Goal: Task Accomplishment & Management: Manage account settings

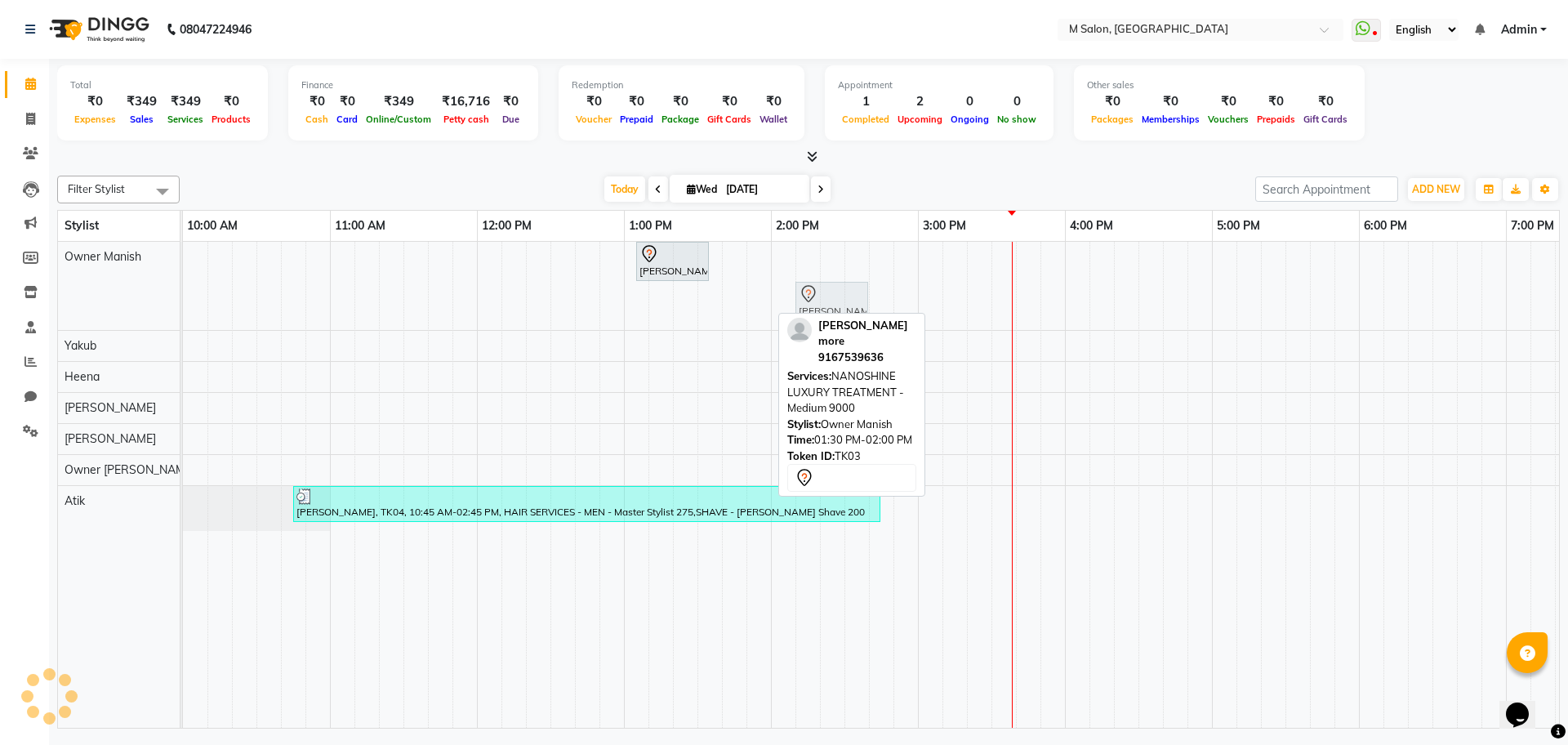
drag, startPoint x: 732, startPoint y: 313, endPoint x: 828, endPoint y: 255, distance: 112.2
click at [828, 255] on div "[PERSON_NAME], TK01, 01:05 PM-01:35 PM, NANOSHINE LUXURY TREATMENT - Medium 900…" at bounding box center [1139, 485] width 1912 height 486
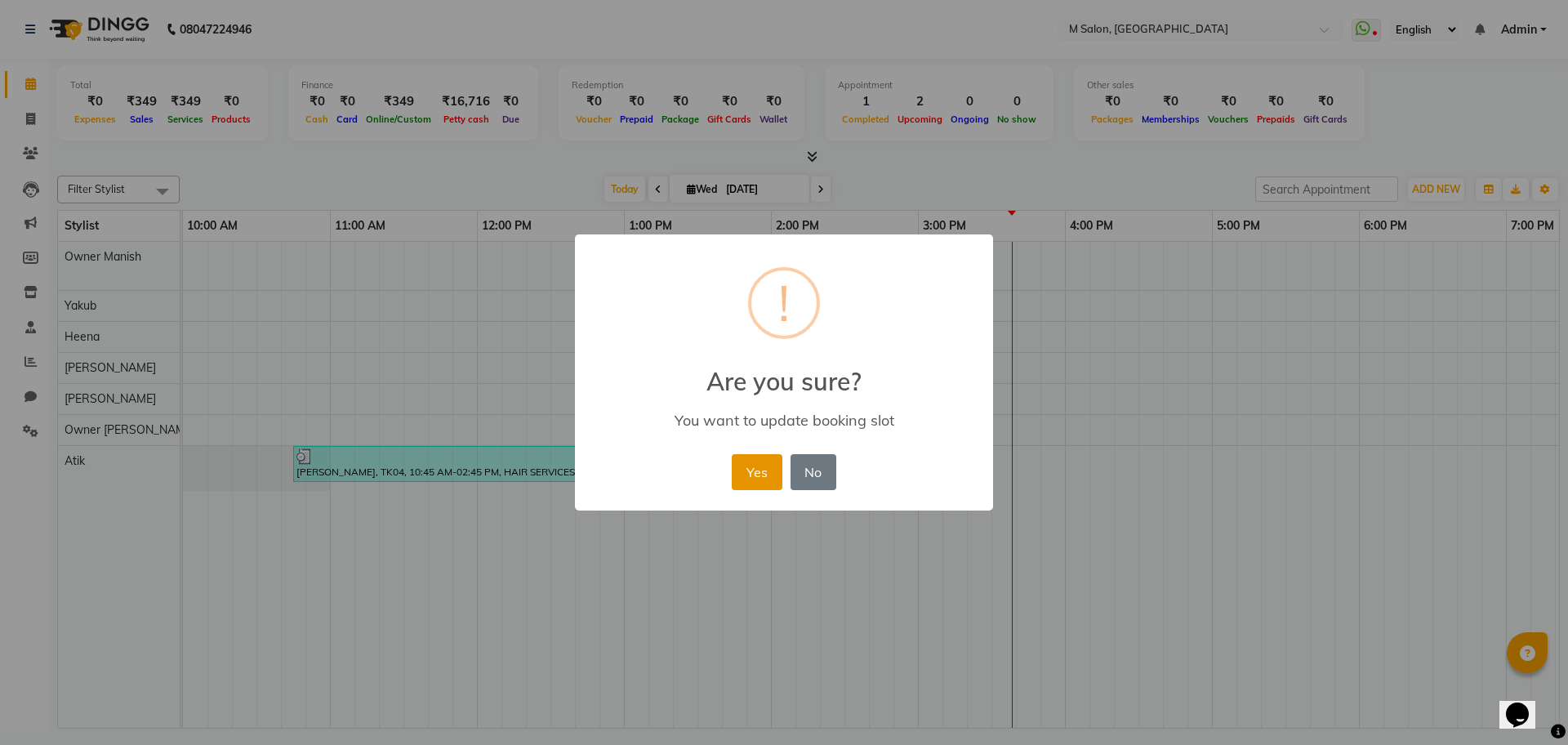
click at [763, 464] on button "Yes" at bounding box center [756, 472] width 49 height 36
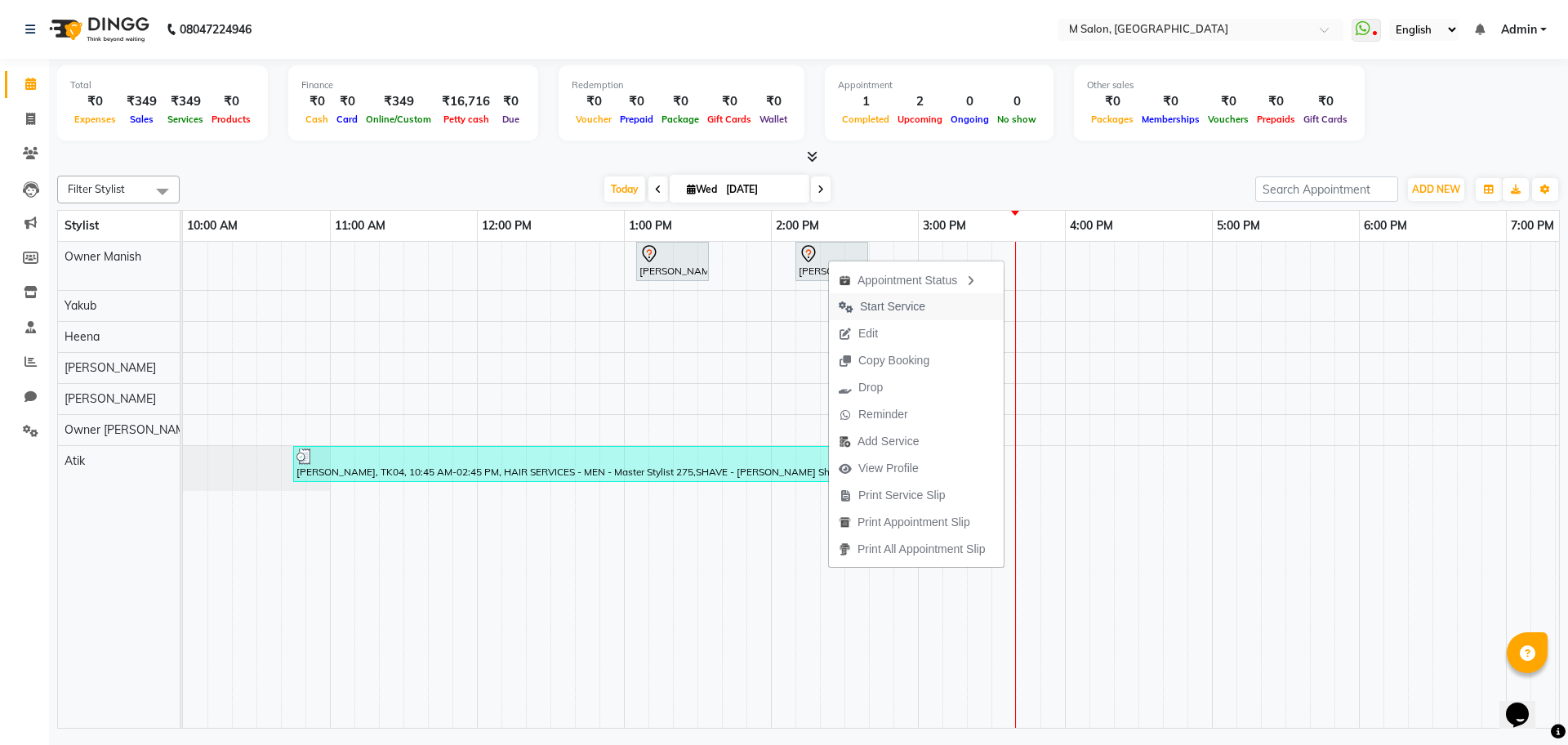
click at [909, 308] on span "Start Service" at bounding box center [893, 307] width 66 height 17
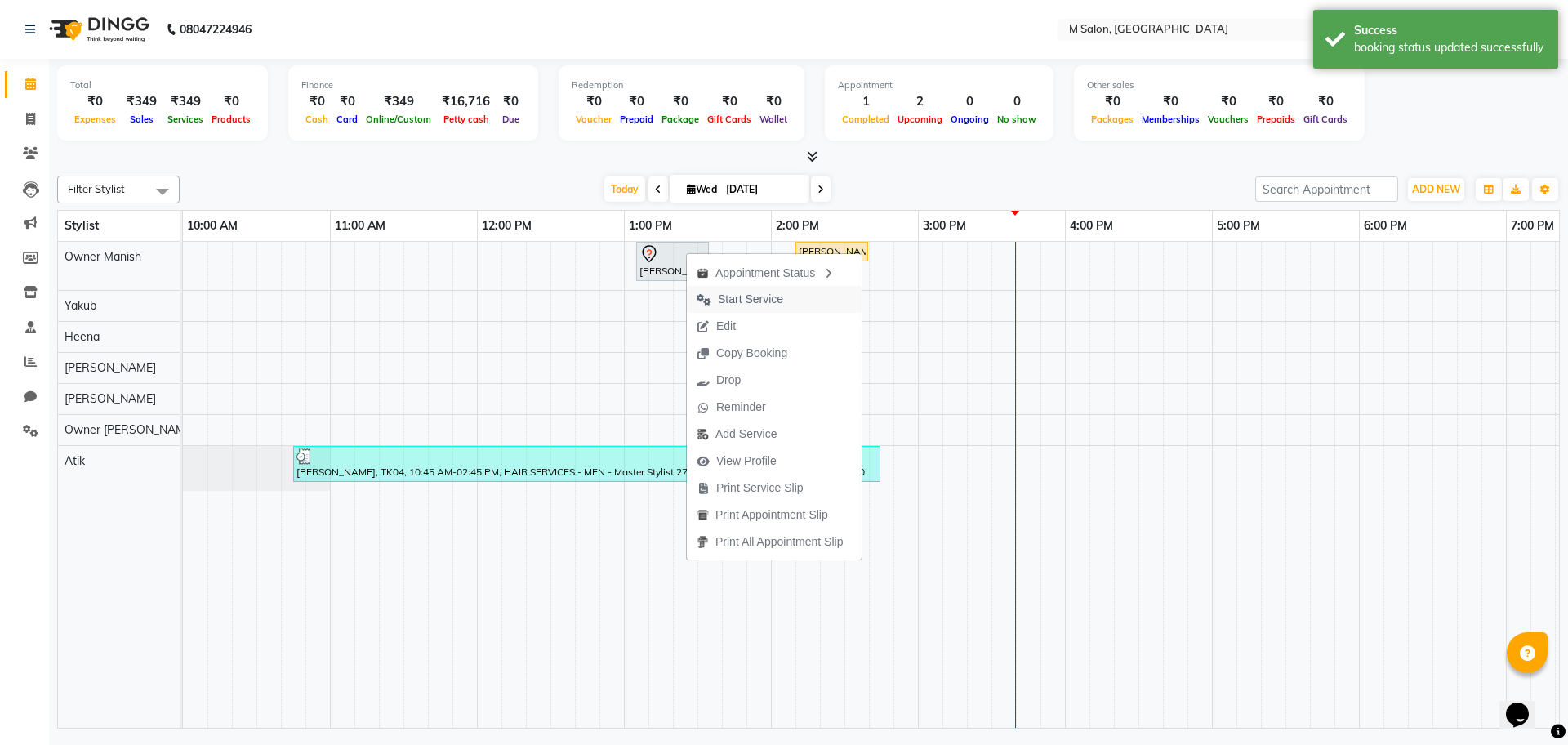
click at [748, 302] on span "Start Service" at bounding box center [750, 299] width 66 height 17
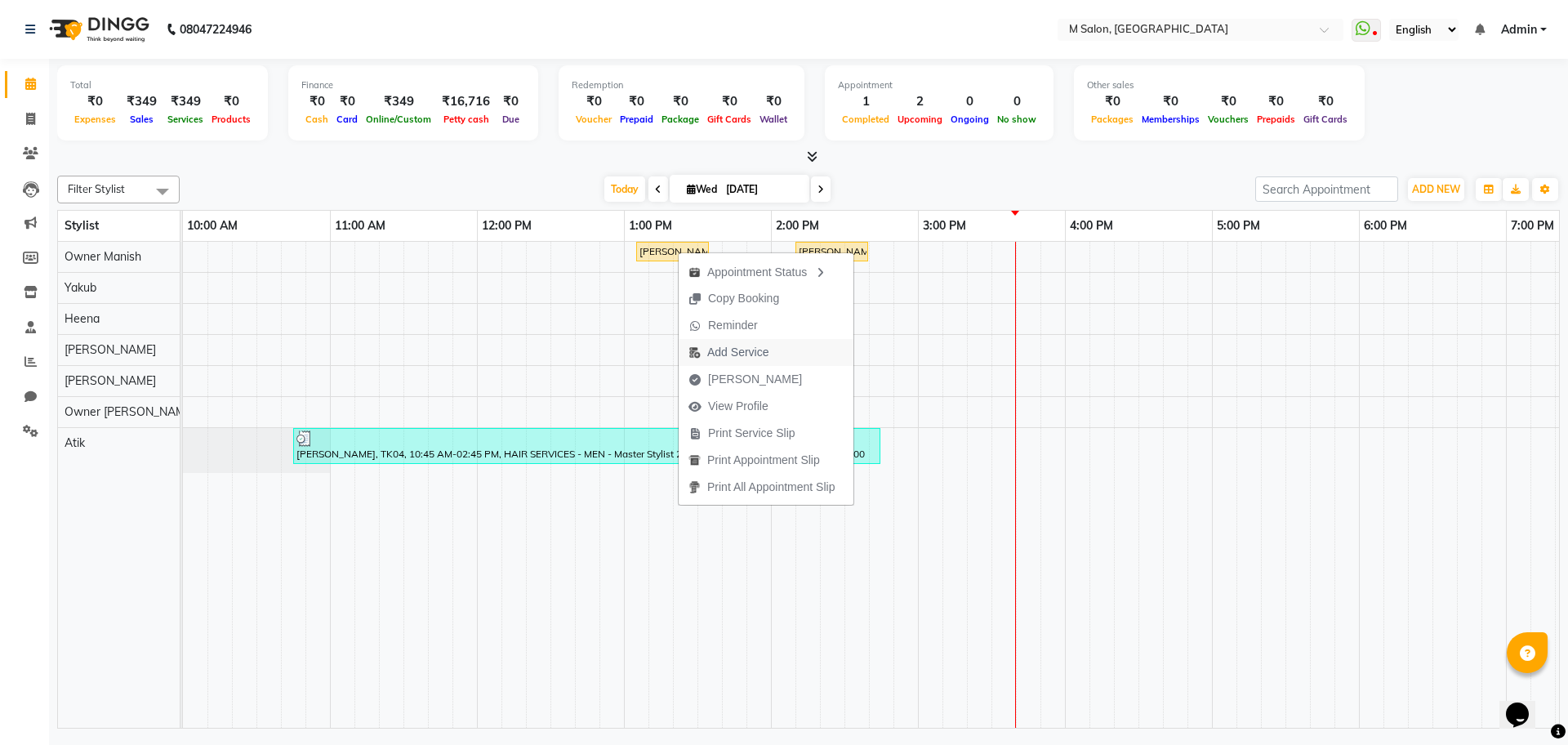
click at [732, 345] on span "Add Service" at bounding box center [738, 352] width 61 height 17
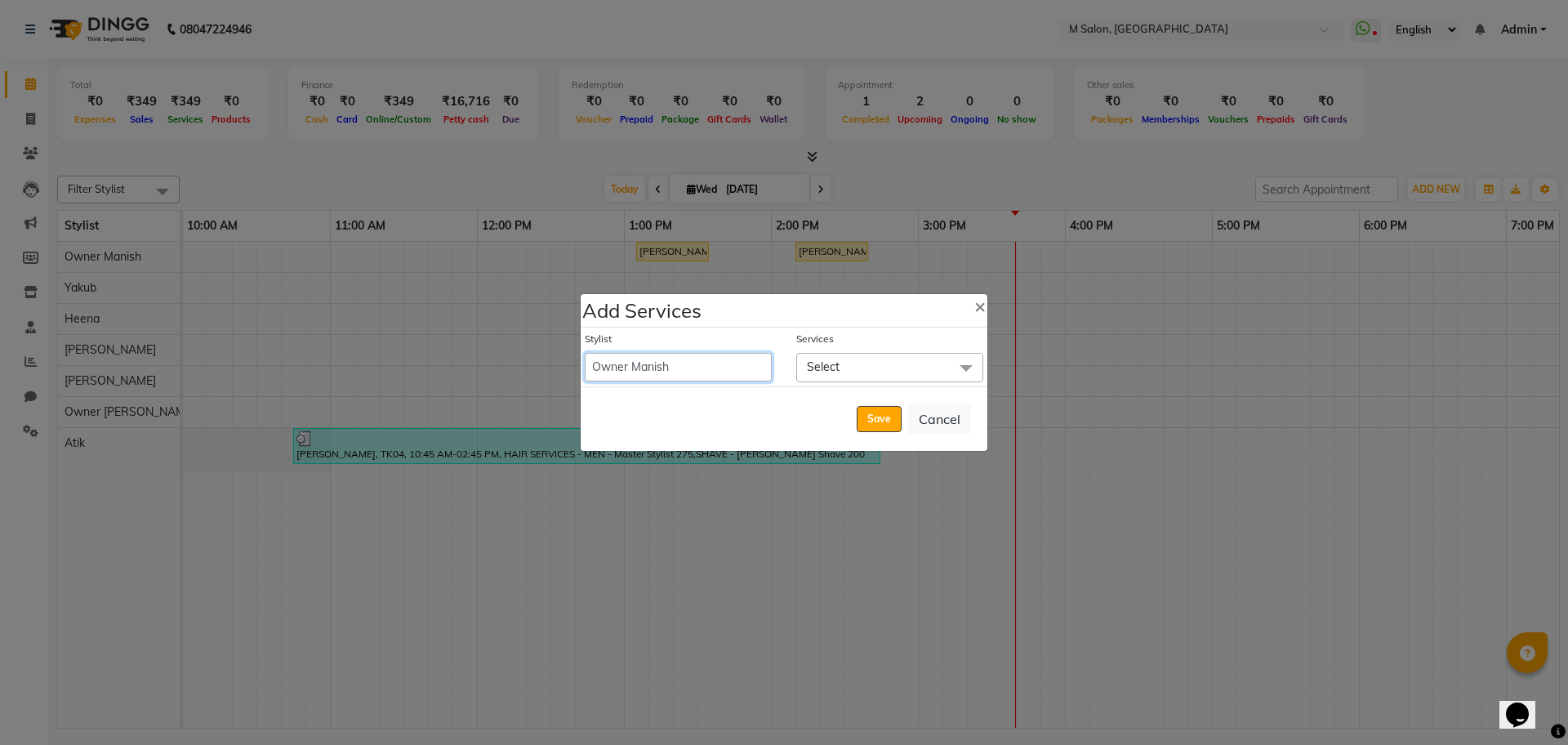
click at [711, 366] on select "[PERSON_NAME] Owner Manish Owner [PERSON_NAME] [PERSON_NAME] [PERSON_NAME] [PER…" at bounding box center [678, 367] width 187 height 29
select select "88050"
click at [585, 353] on select "[PERSON_NAME] Owner Manish Owner [PERSON_NAME] [PERSON_NAME] [PERSON_NAME] [PER…" at bounding box center [678, 367] width 187 height 29
select select "825"
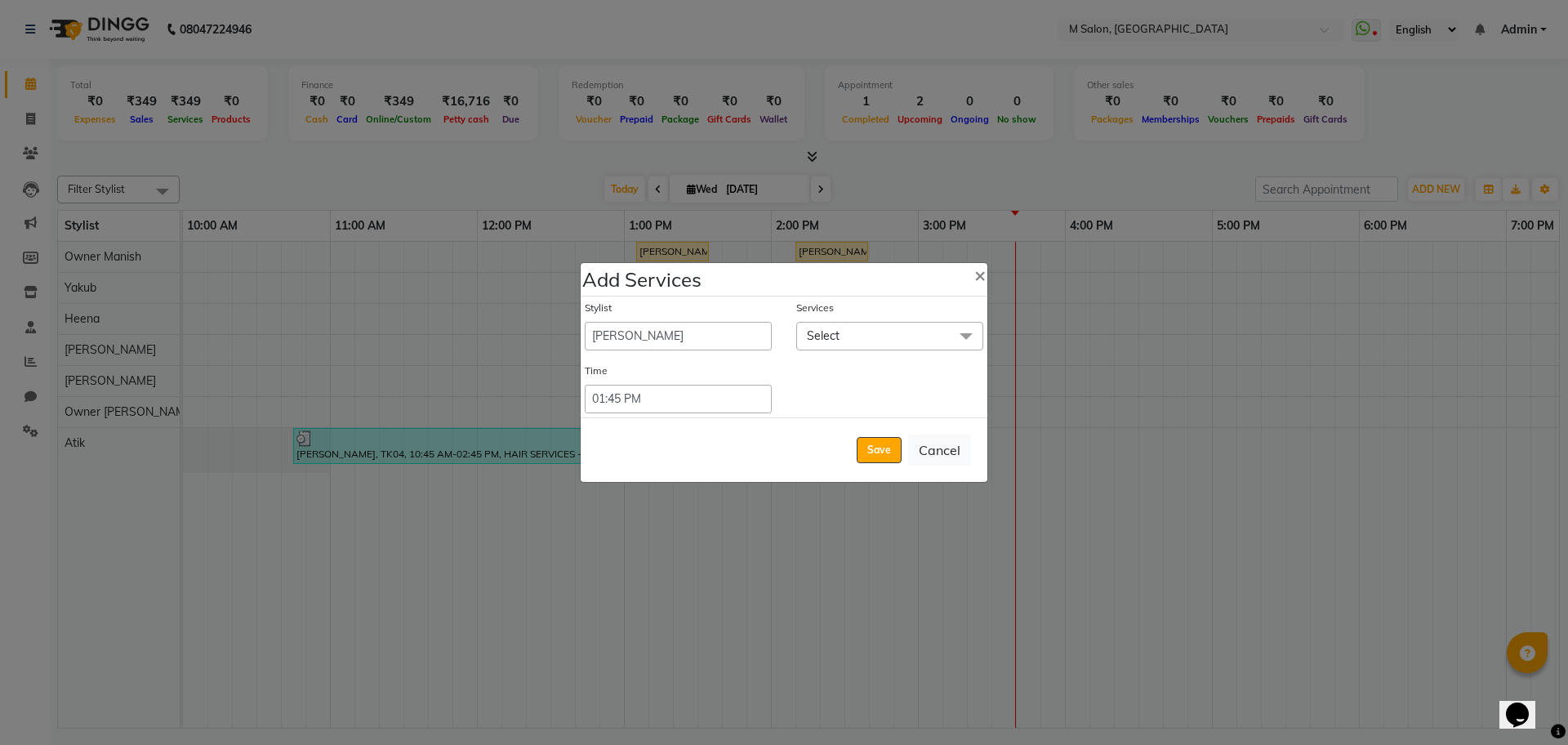
click at [856, 342] on span "Select" at bounding box center [889, 336] width 187 height 29
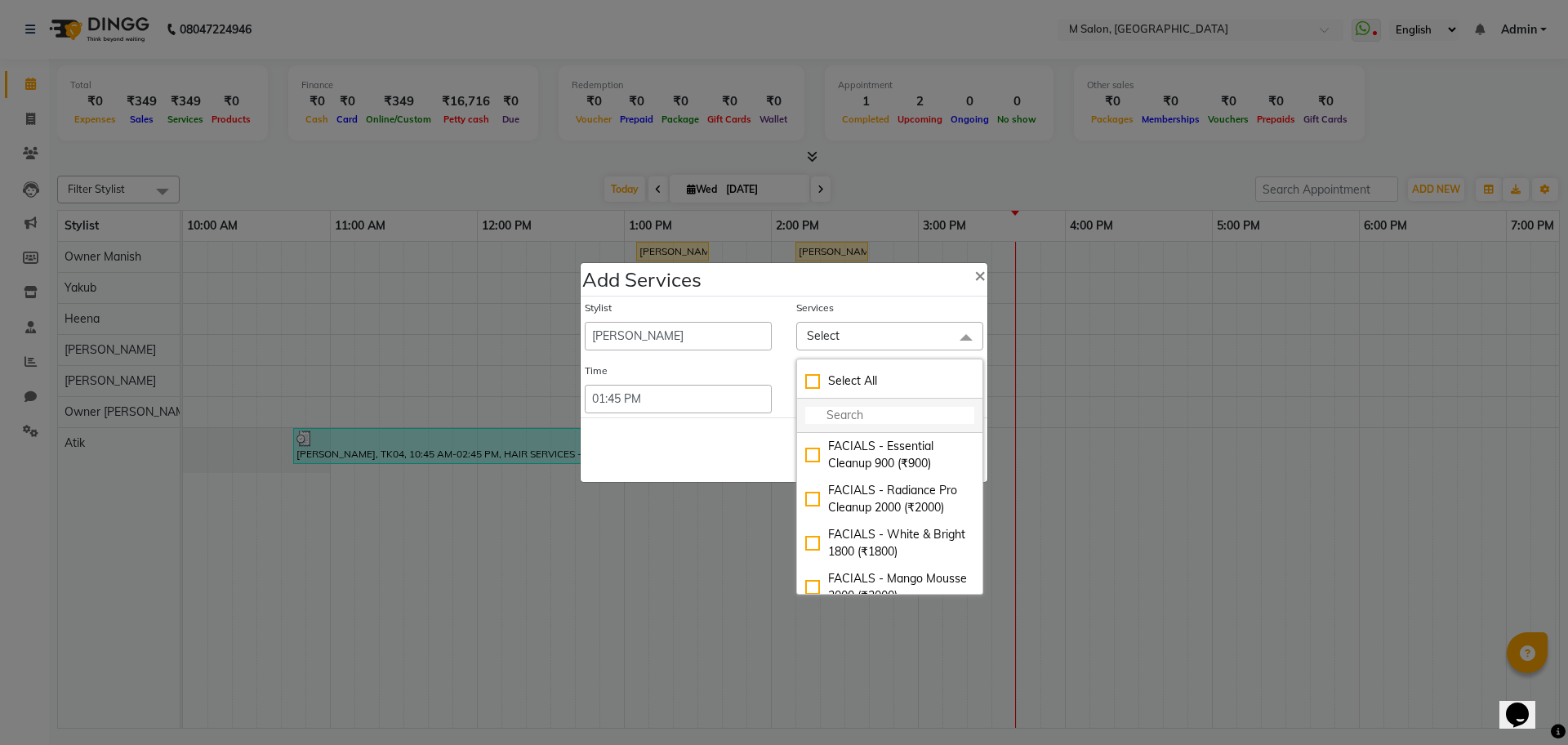
click at [848, 413] on input "multiselect-search" at bounding box center [890, 415] width 169 height 17
type input "ped"
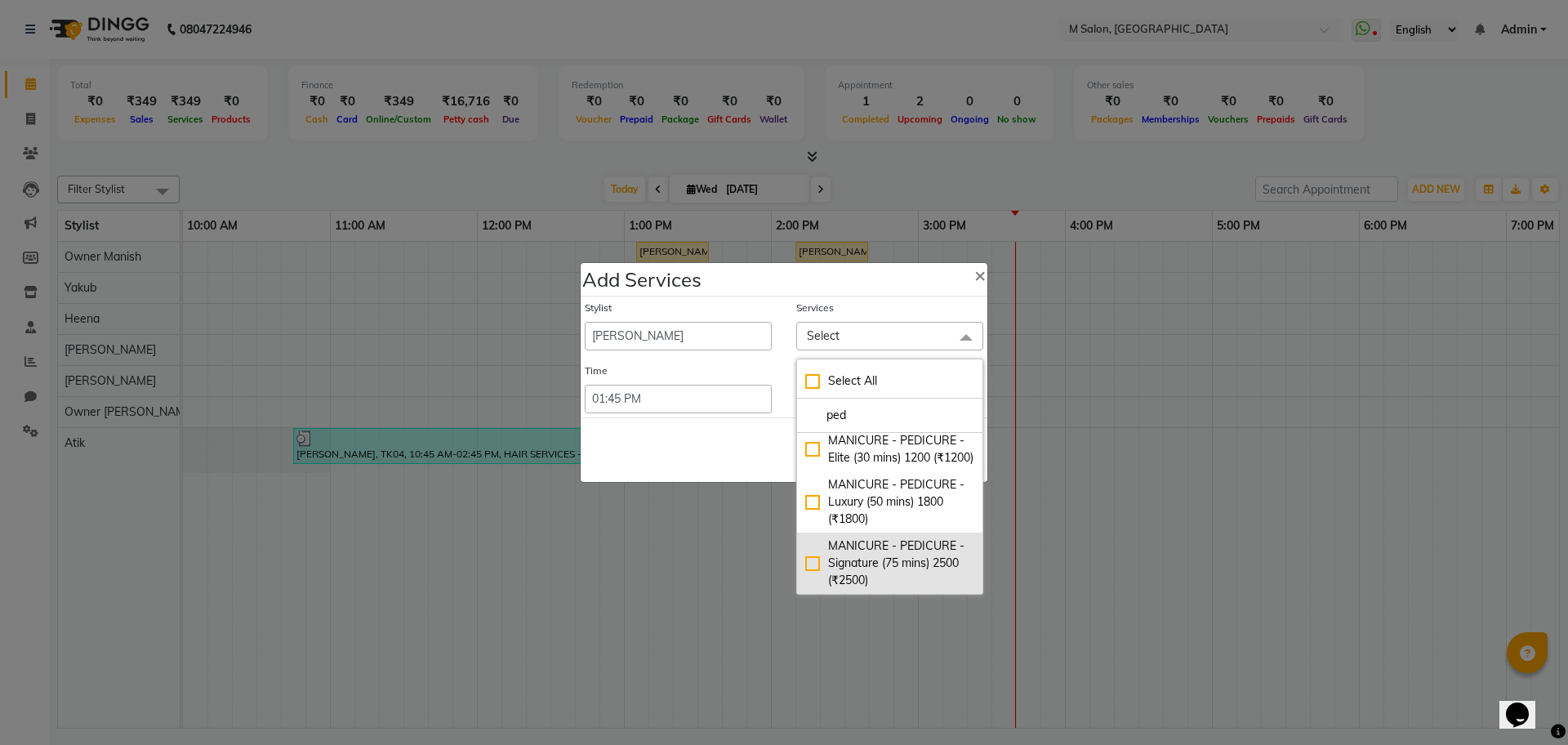
click at [938, 552] on div "MANICURE - PEDICURE - Signature (75 mins) 2500 (₹2500)" at bounding box center [890, 563] width 169 height 51
checkbox input "true"
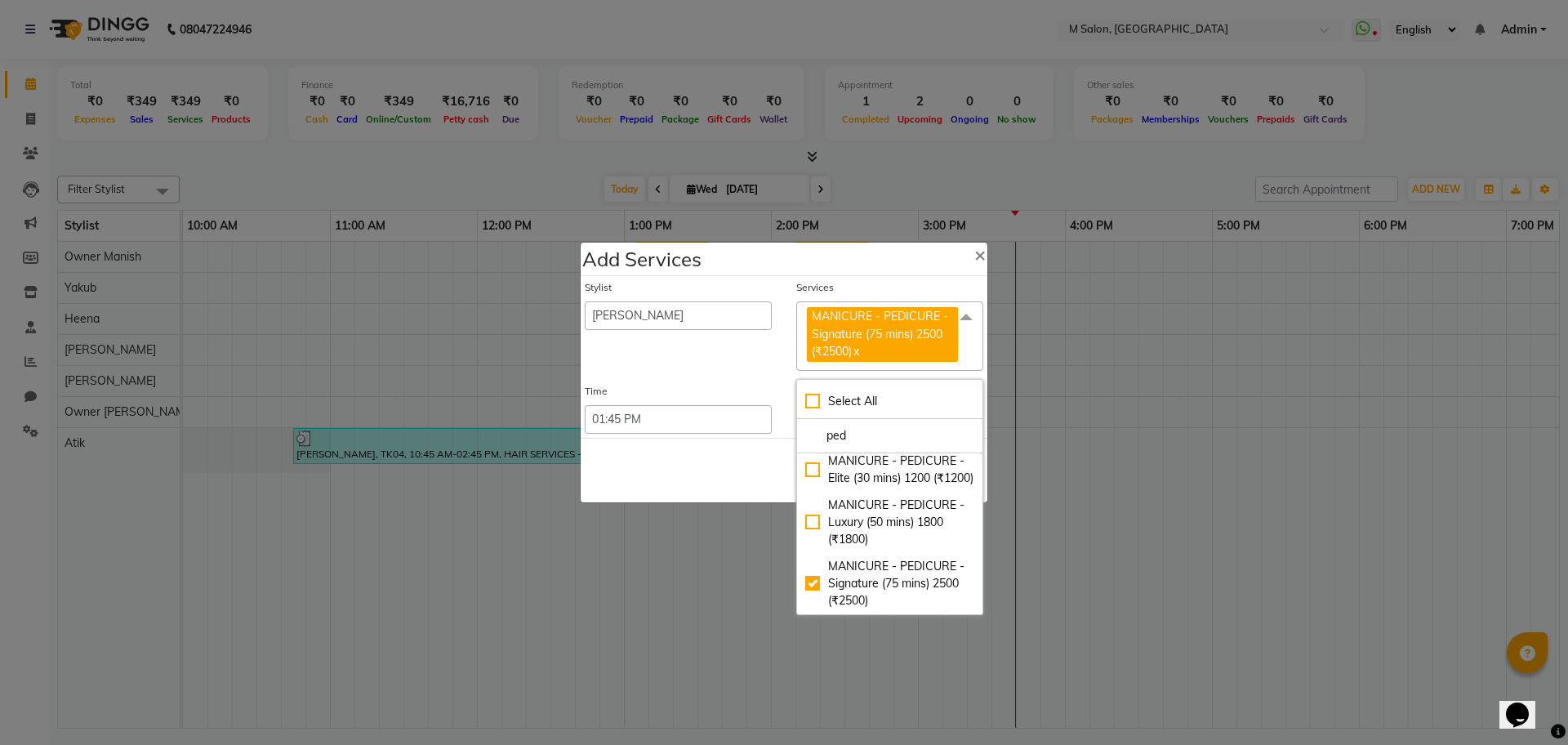
click at [899, 258] on div "Add Services ×" at bounding box center [784, 259] width 407 height 33
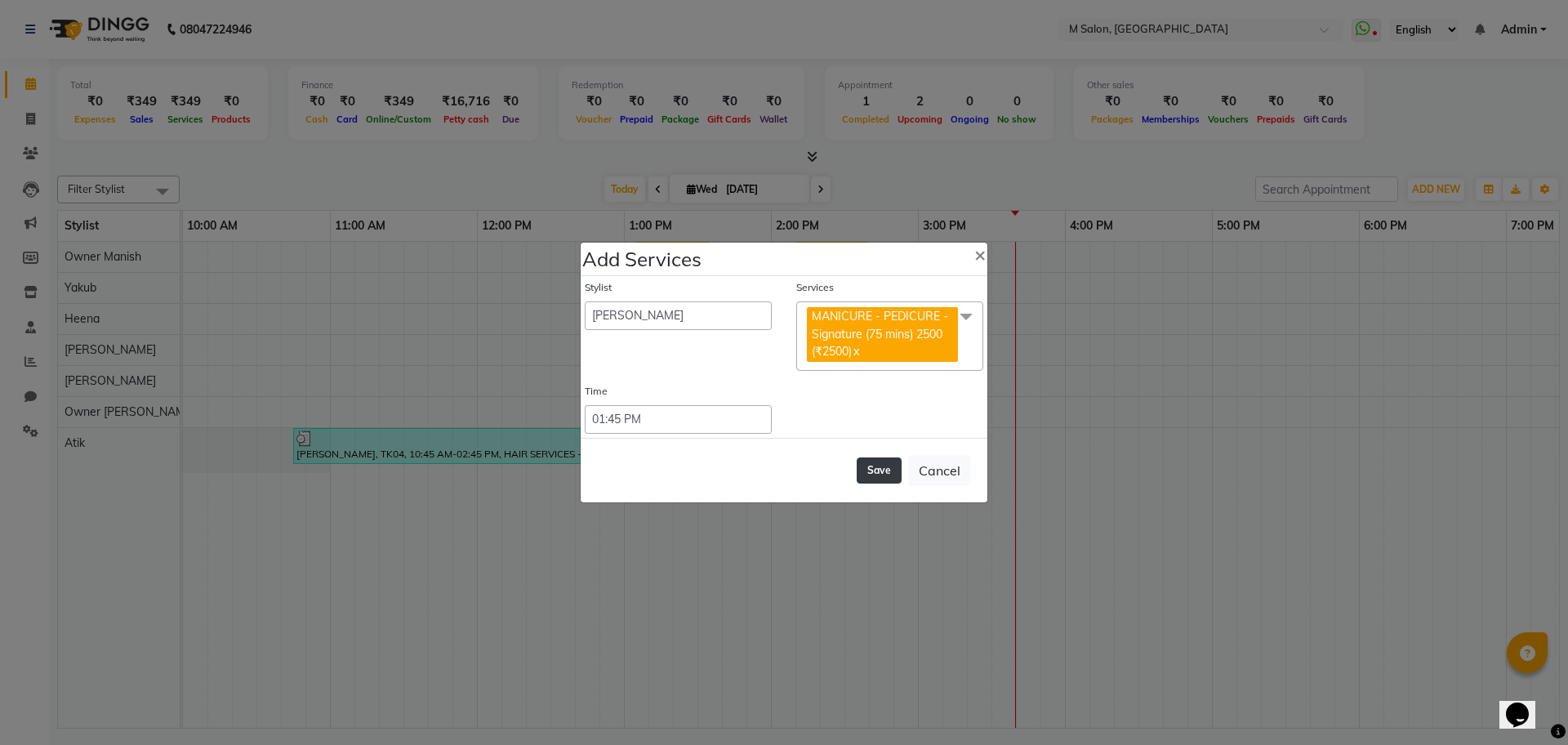
click at [874, 459] on button "Save" at bounding box center [879, 470] width 45 height 26
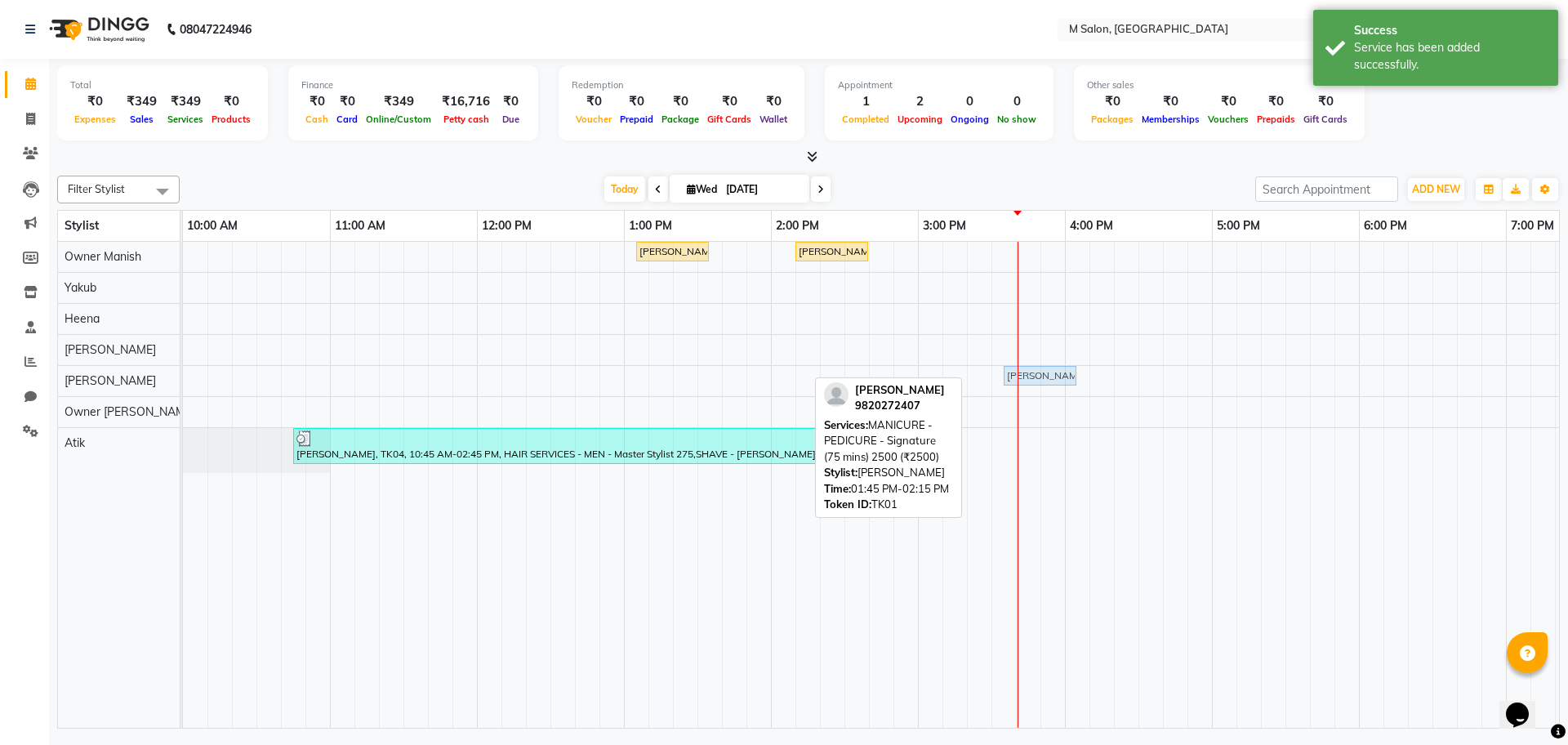
drag, startPoint x: 760, startPoint y: 372, endPoint x: 1027, endPoint y: 381, distance: 267.2
click at [183, 381] on div "[PERSON_NAME], TK01, 01:45 PM-02:15 PM, MANICURE - PEDICURE - Signature (75 min…" at bounding box center [183, 380] width 0 height 29
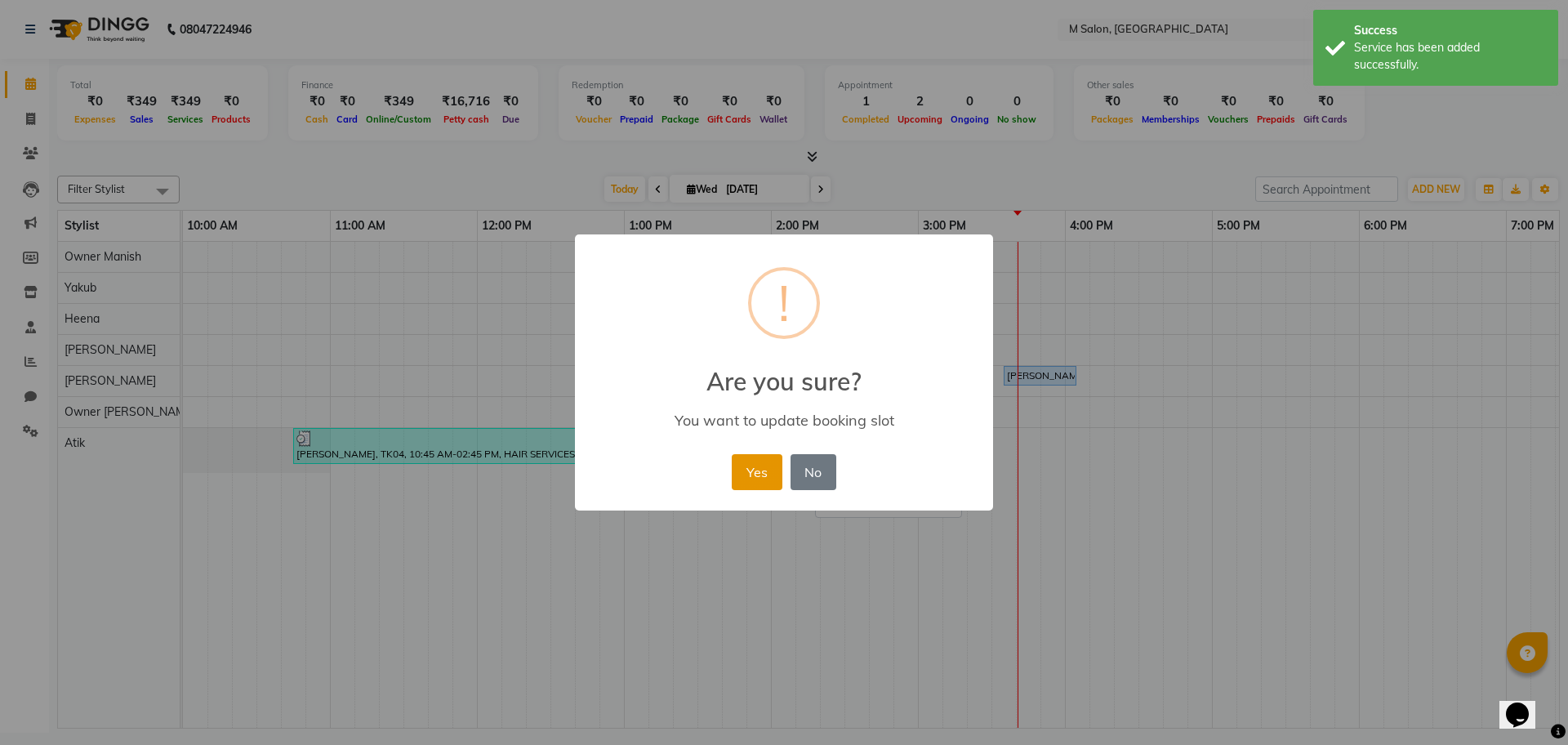
click at [762, 466] on button "Yes" at bounding box center [756, 472] width 49 height 36
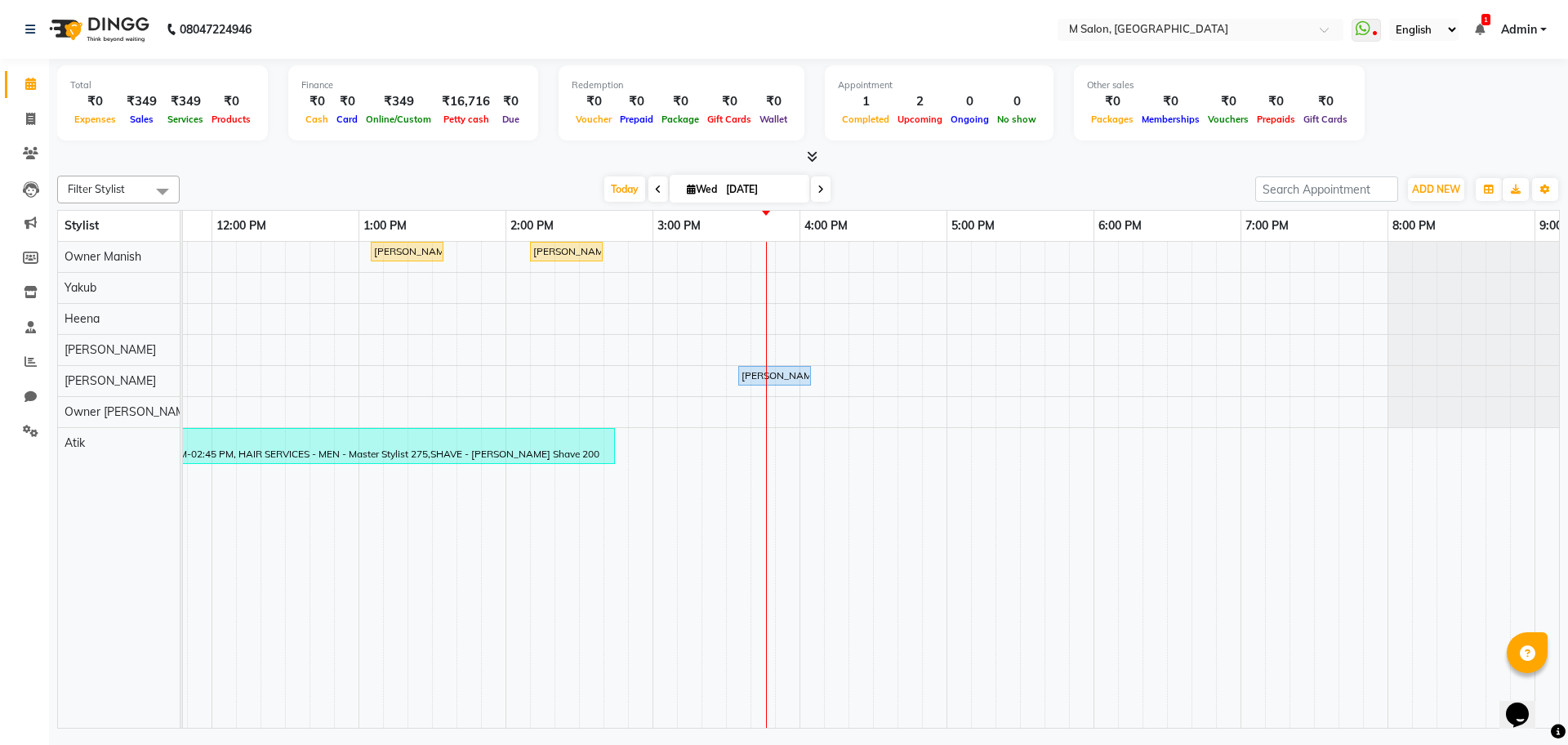
scroll to position [0, 535]
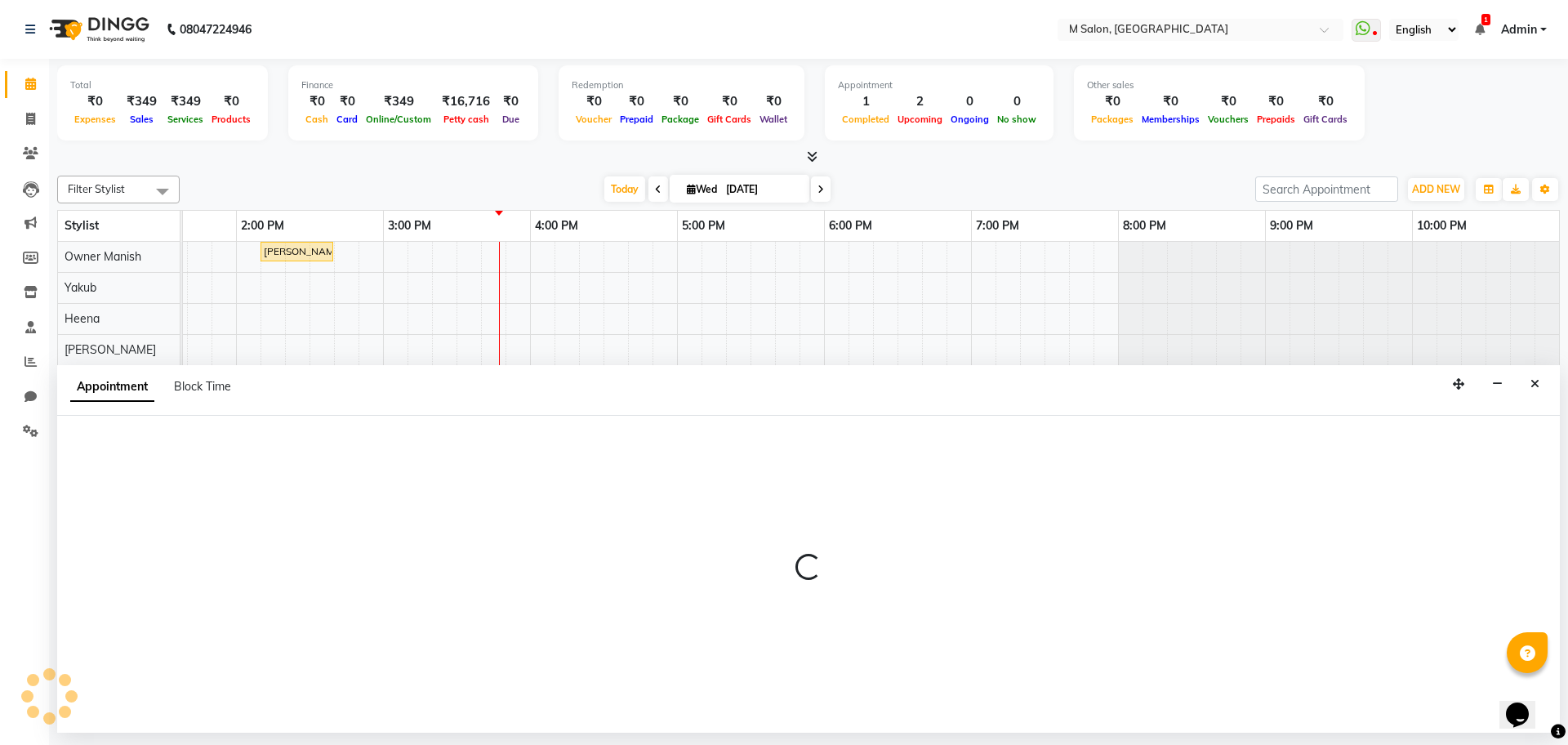
select select "87580"
select select "1200"
select select "tentative"
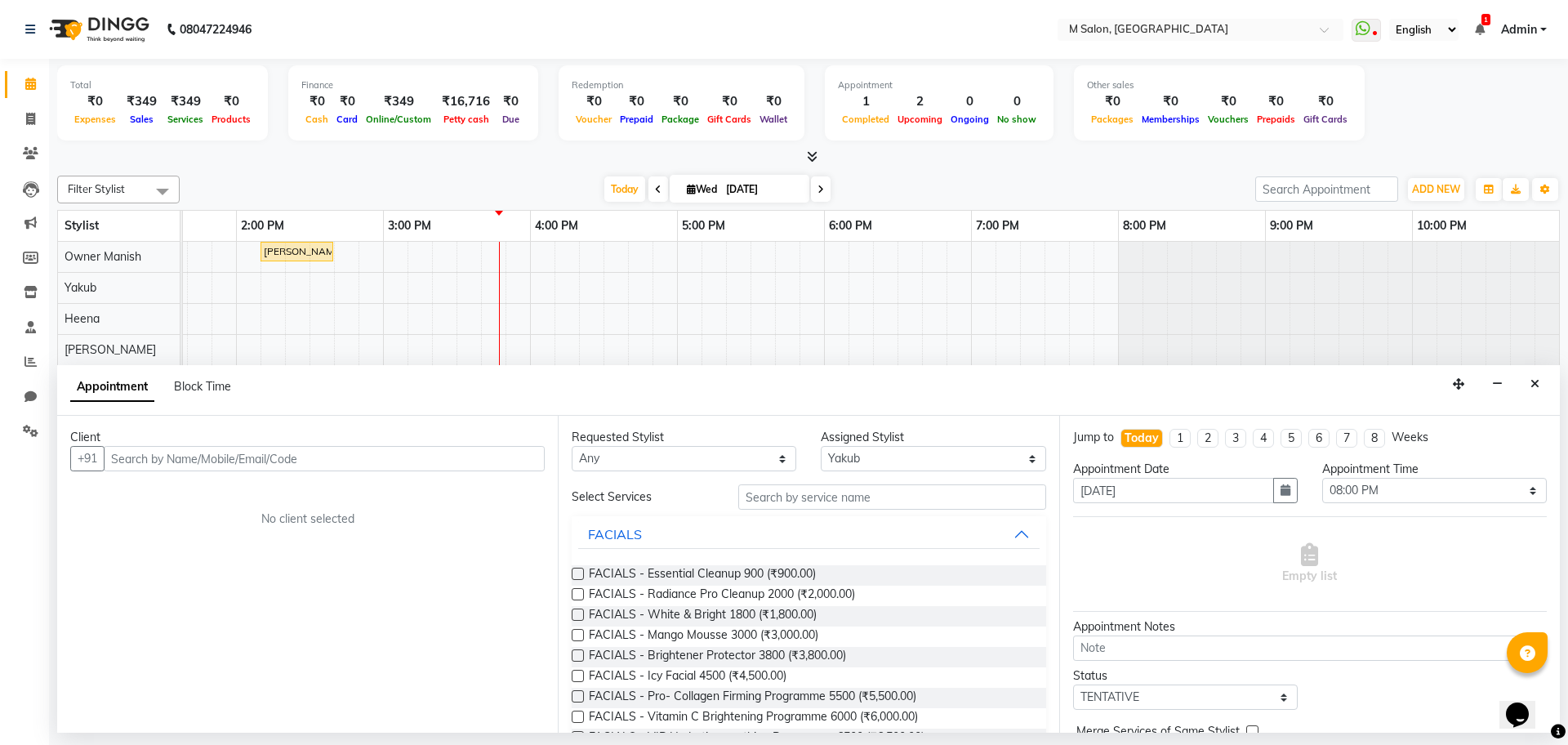
click at [148, 453] on input "text" at bounding box center [324, 459] width 441 height 26
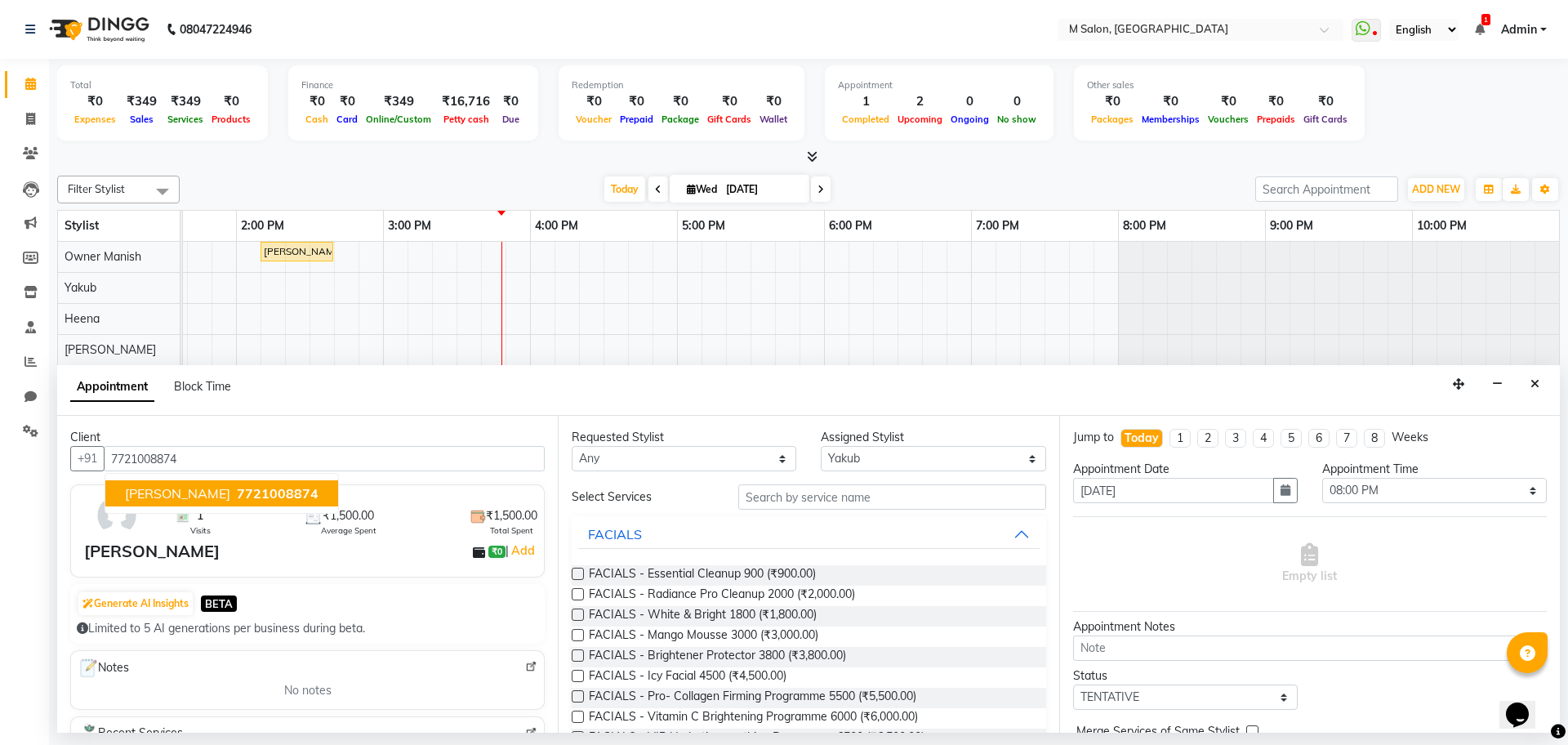
click at [168, 480] on button "[PERSON_NAME] 7721008874" at bounding box center [222, 493] width 233 height 26
type input "7721008874"
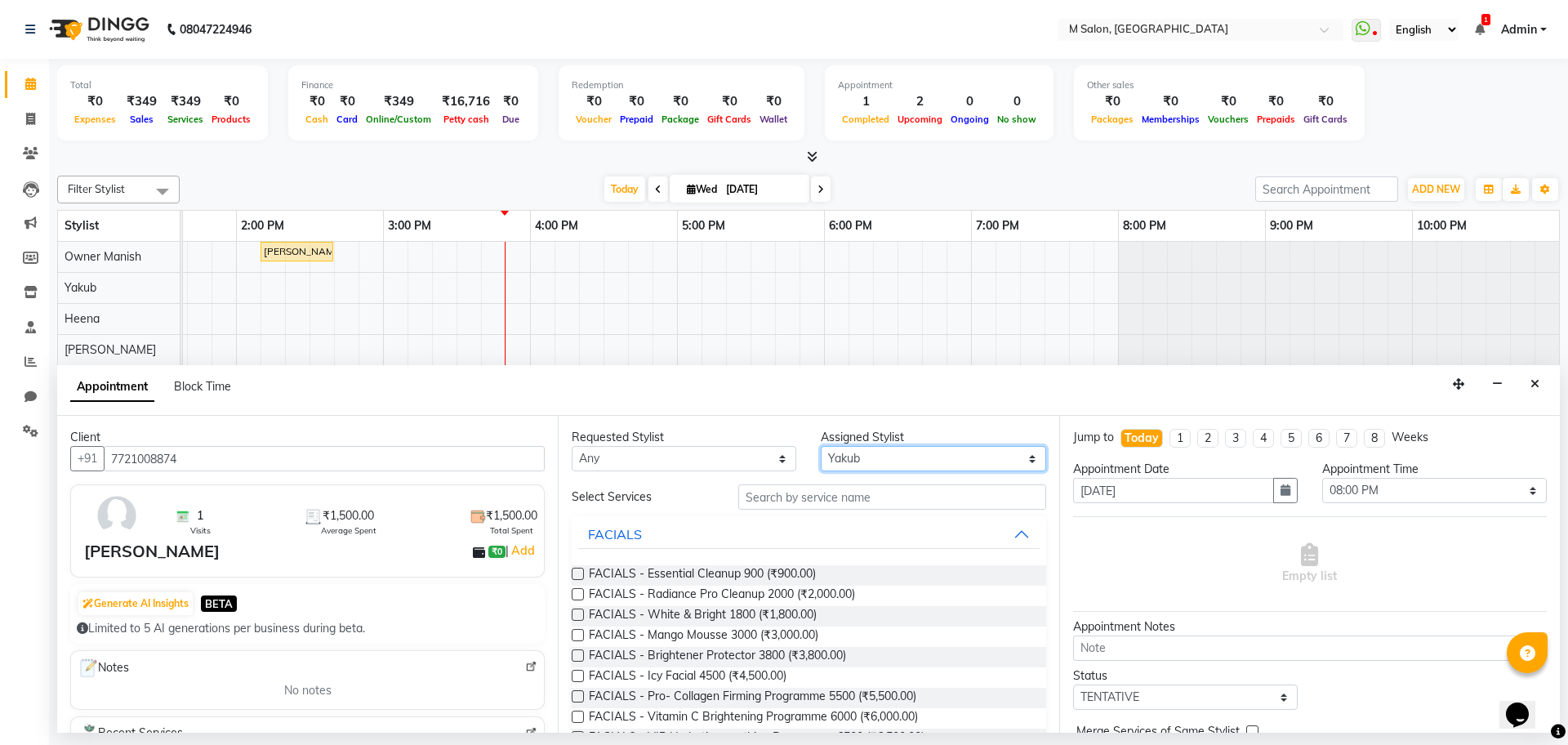
click at [877, 457] on select "Select [PERSON_NAME] Owner [PERSON_NAME] Owner [PERSON_NAME] [PERSON_NAME] [PER…" at bounding box center [933, 459] width 224 height 26
select select "87581"
click at [821, 446] on select "Select [PERSON_NAME] Owner [PERSON_NAME] Owner [PERSON_NAME] [PERSON_NAME] [PER…" at bounding box center [933, 459] width 224 height 26
click at [778, 496] on input "text" at bounding box center [892, 497] width 308 height 26
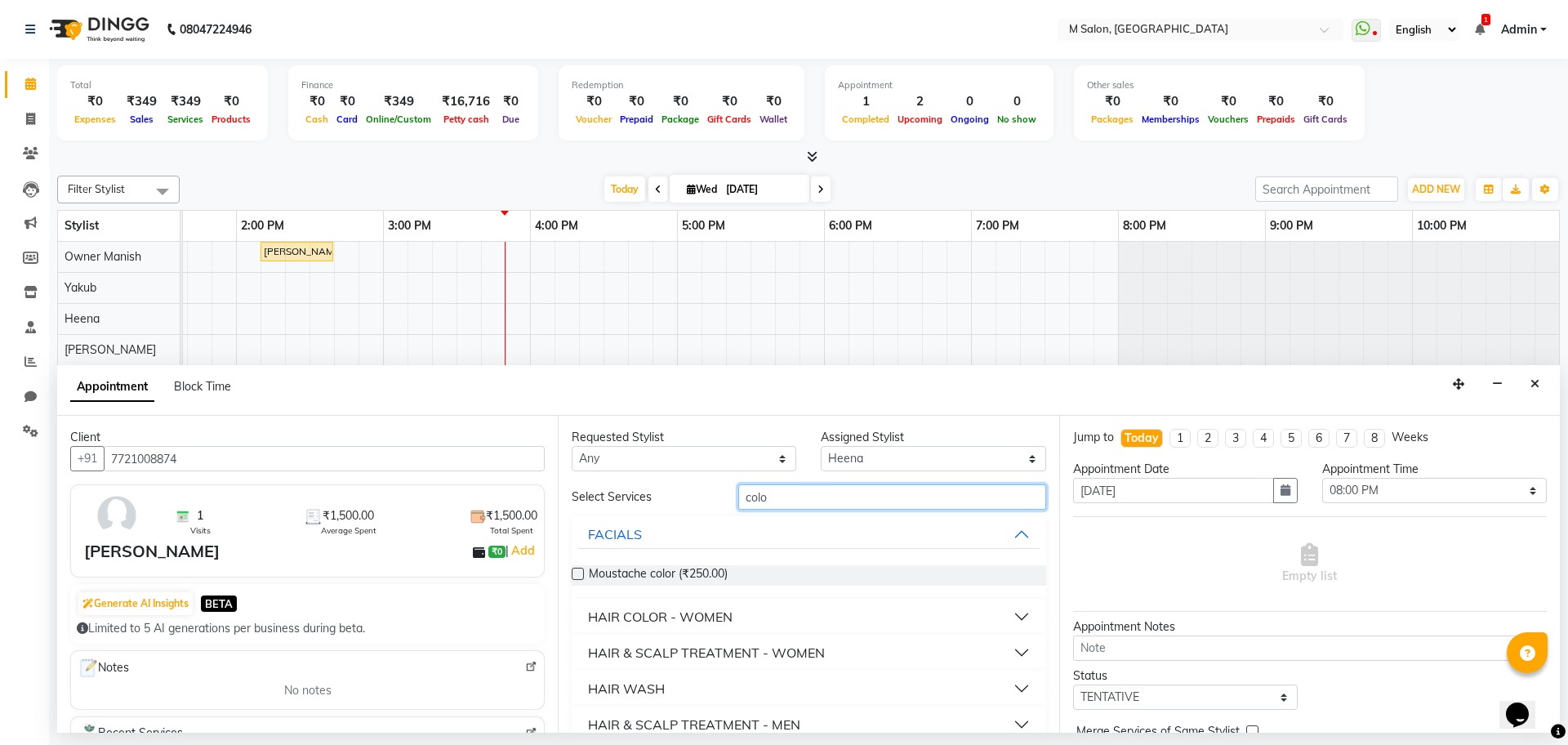
type input "colo"
click at [998, 615] on button "HAIR COLOR - WOMEN" at bounding box center [808, 616] width 460 height 29
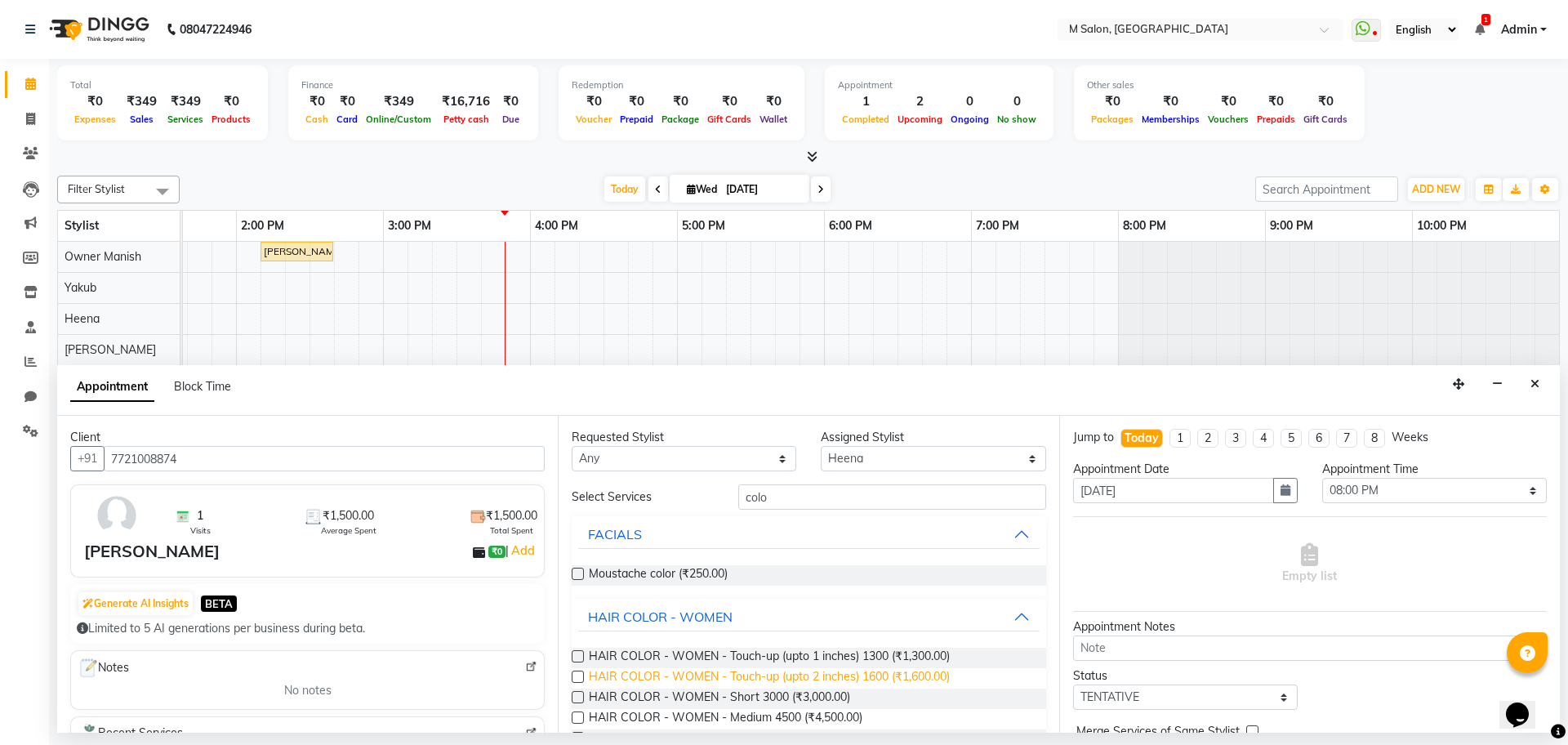
click at [822, 675] on span "HAIR COLOR - WOMEN - Touch-up (upto 2 inches) 1600 (₹1,600.00)" at bounding box center [769, 679] width 361 height 20
checkbox input "false"
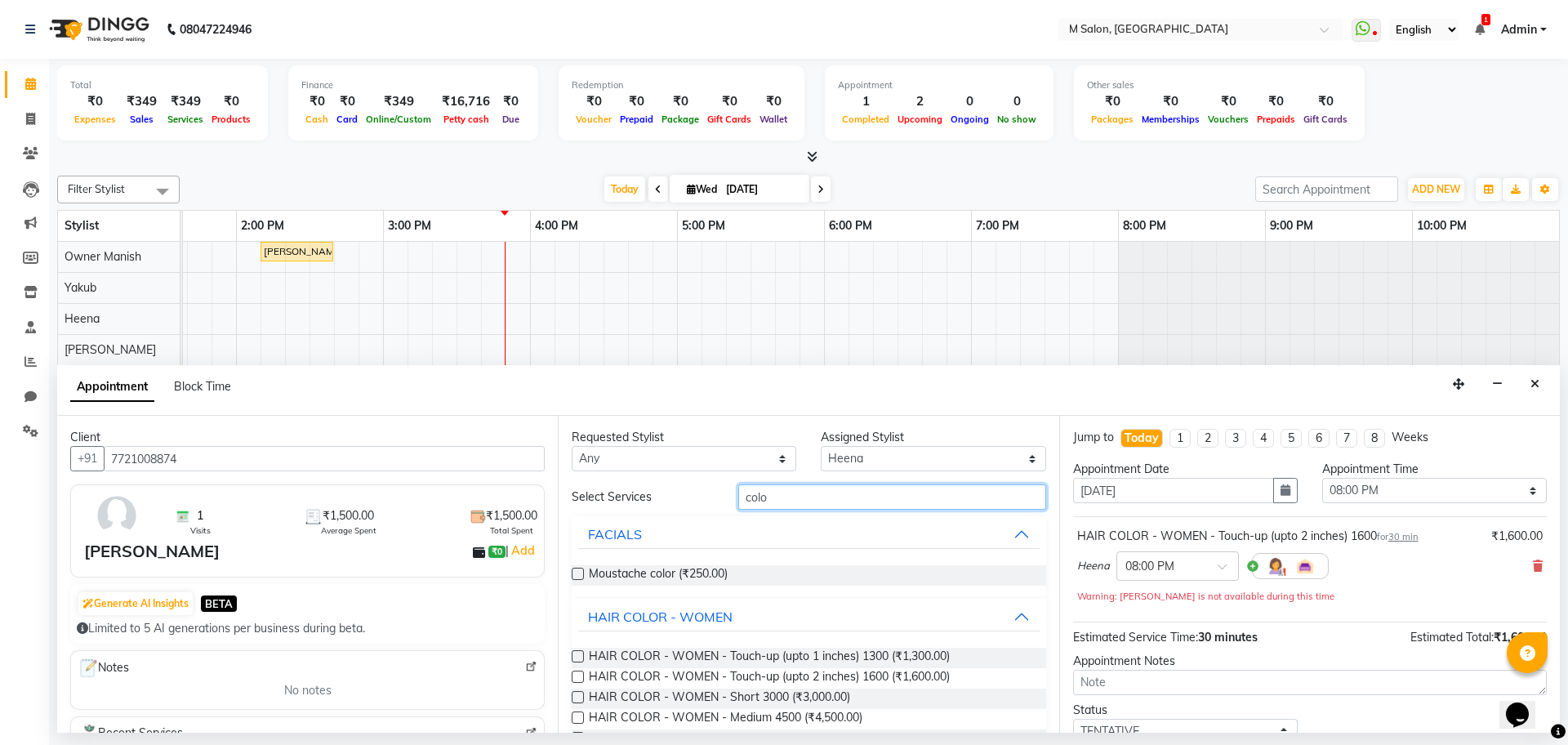
click at [818, 494] on input "colo" at bounding box center [892, 497] width 308 height 26
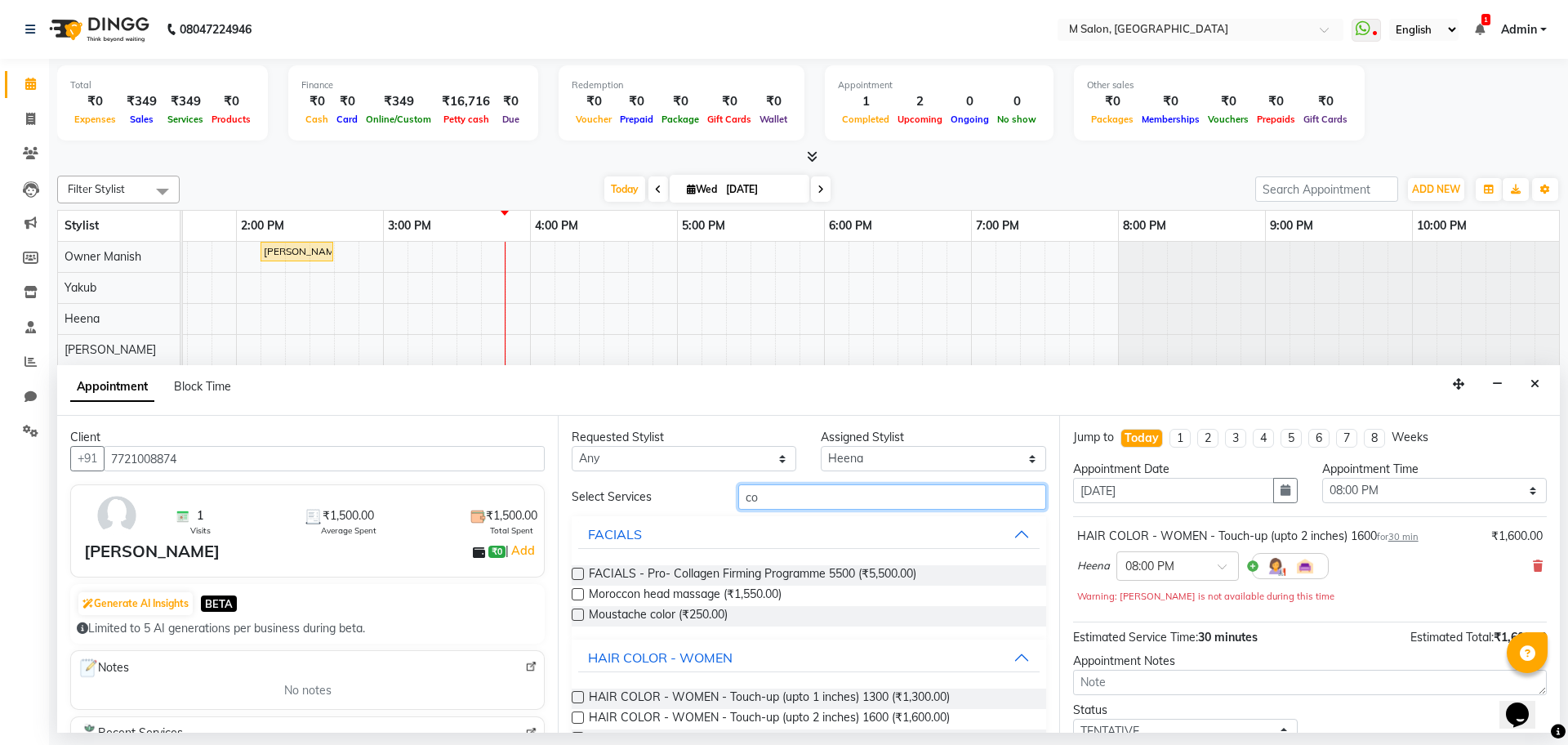
type input "c"
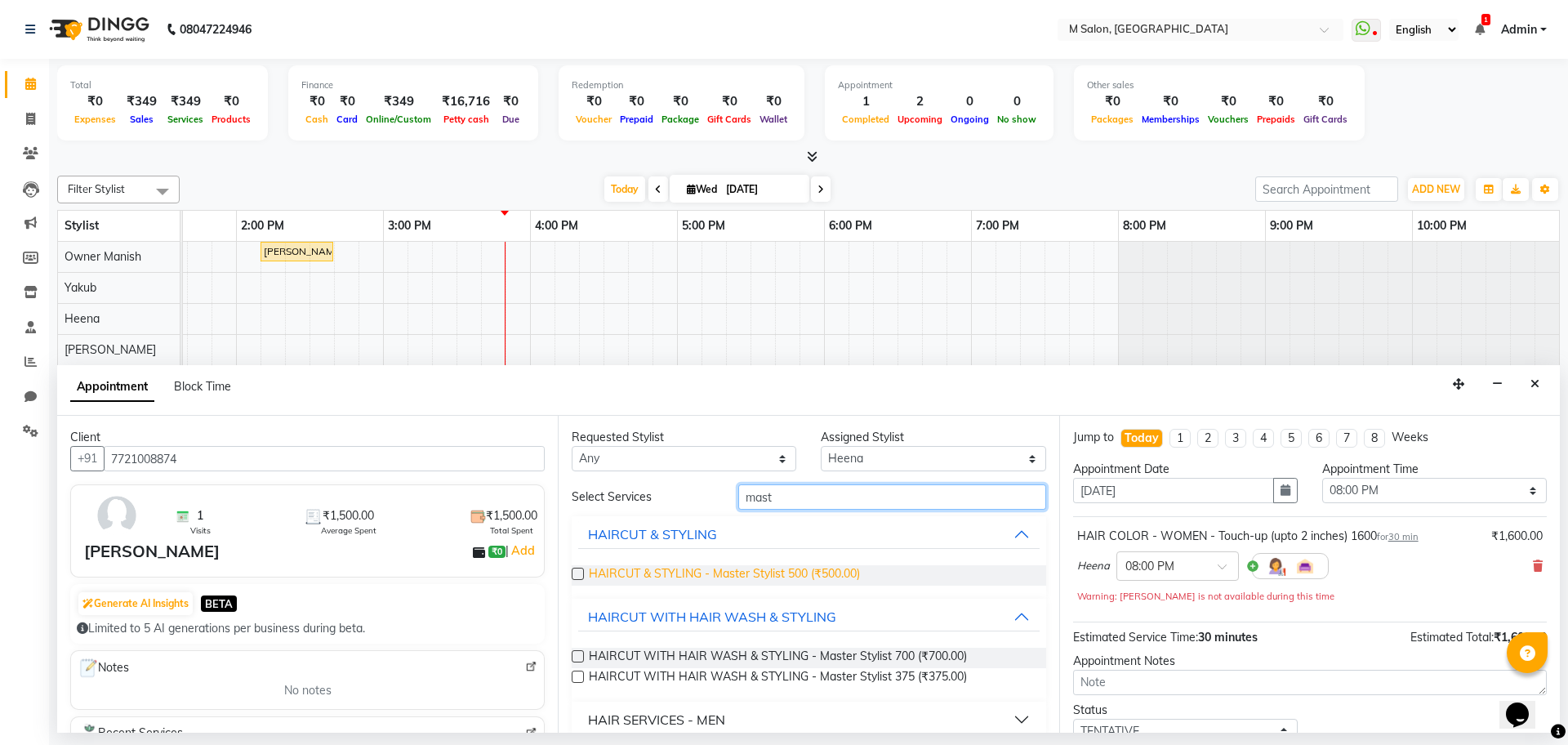
type input "mast"
click at [716, 570] on span "HAIRCUT & STYLING - Master Stylist 500 (₹500.00)" at bounding box center [725, 575] width 271 height 20
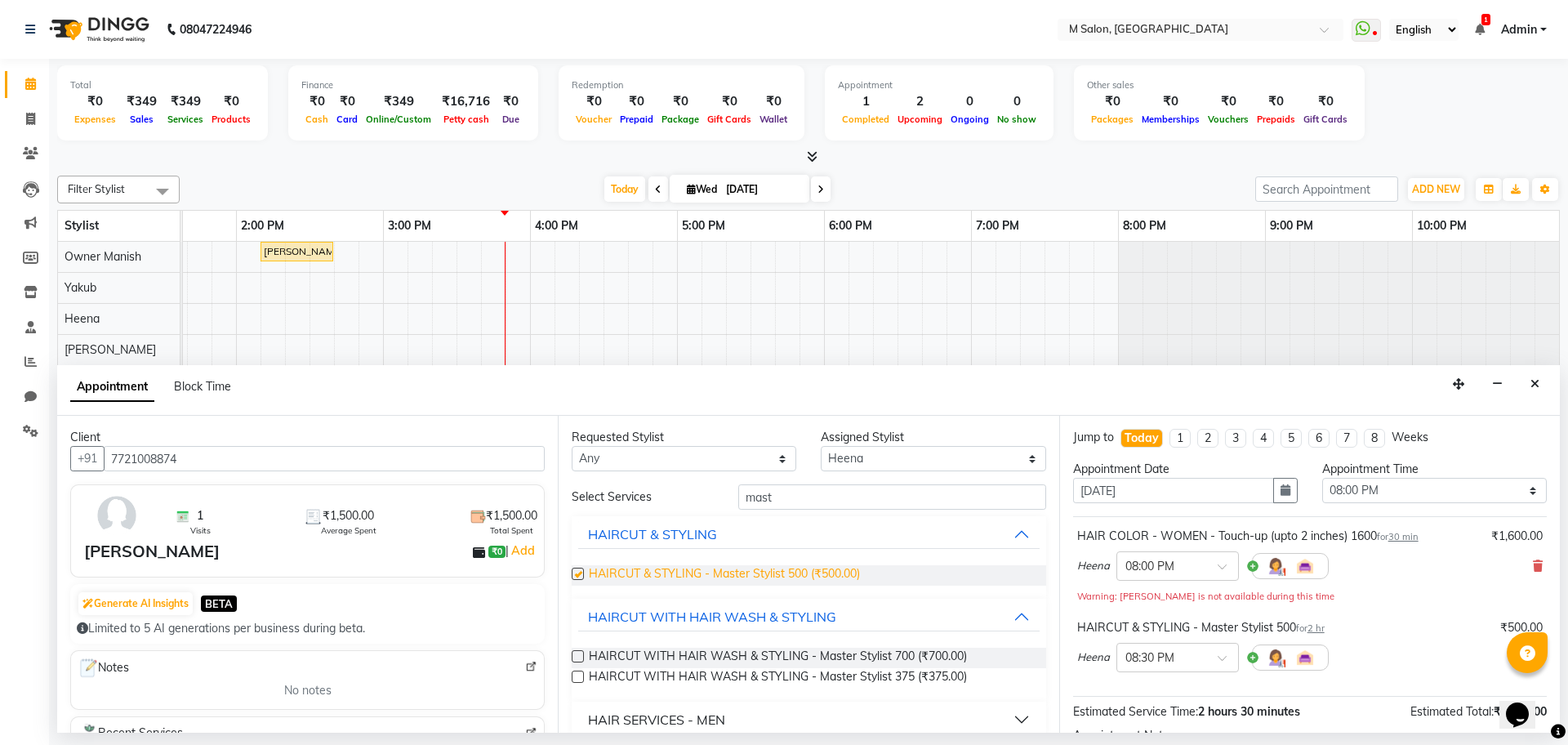
checkbox input "false"
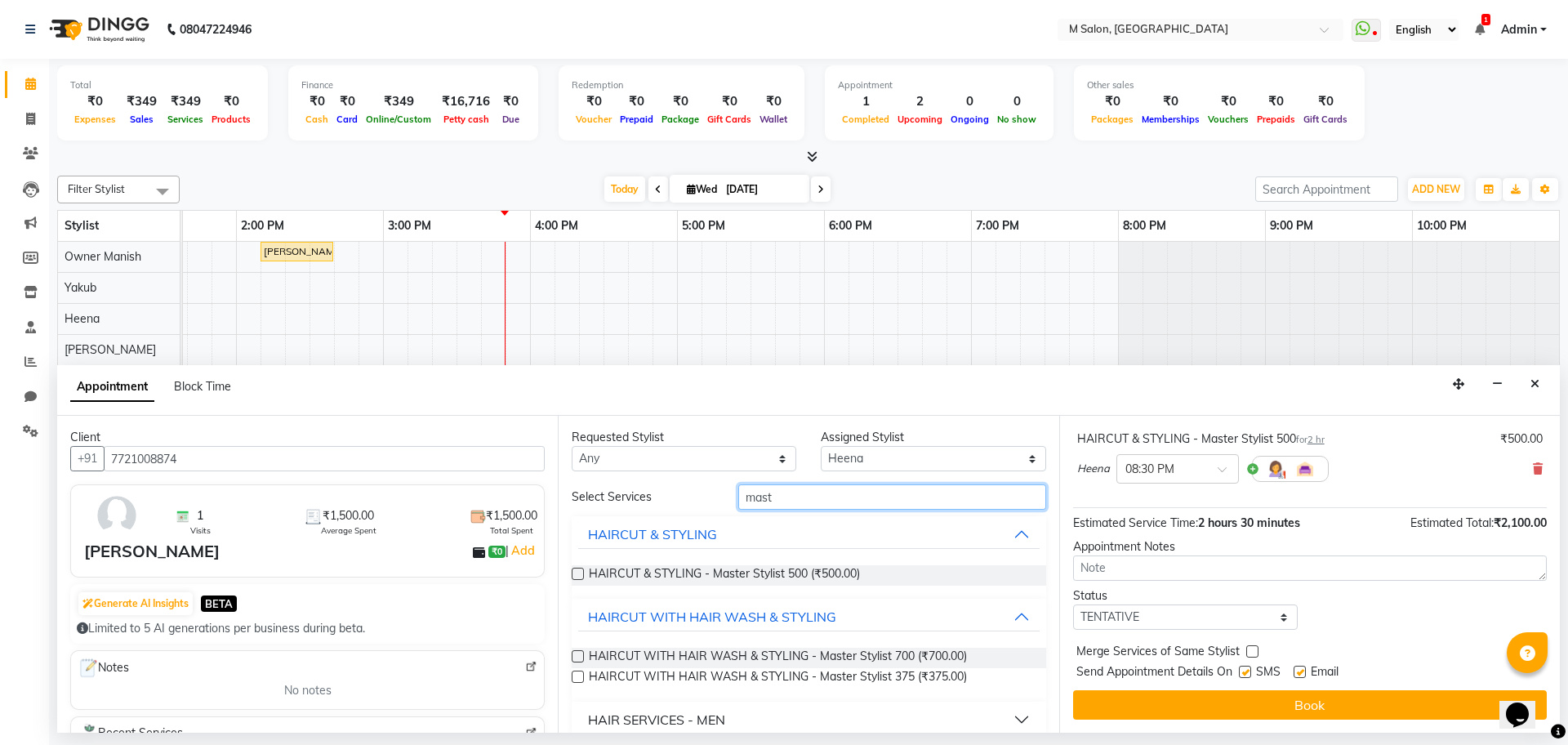
click at [815, 499] on input "mast" at bounding box center [892, 497] width 308 height 26
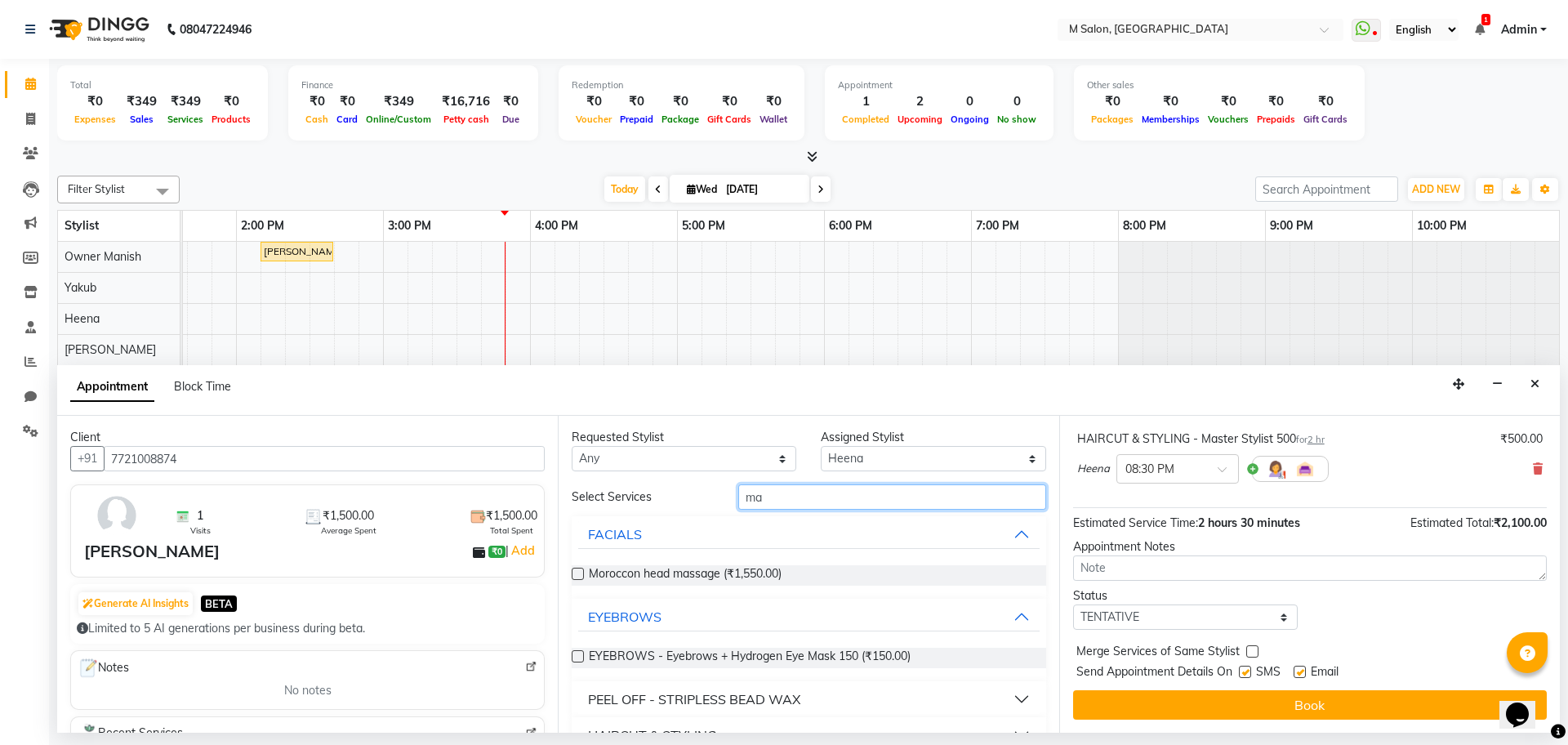
type input "m"
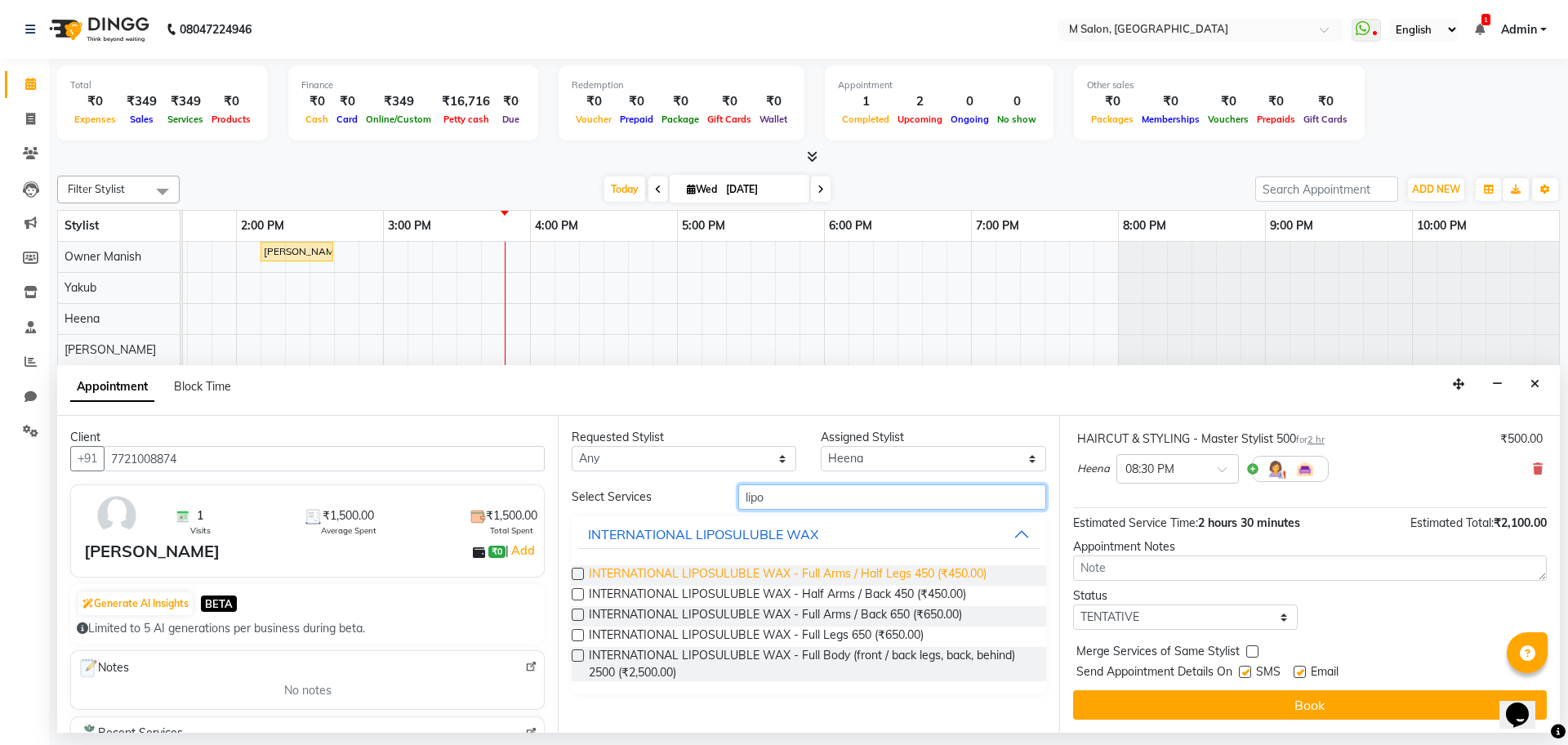
type input "lipo"
click at [801, 572] on span "INTERNATIONAL LIPOSULUBLE WAX - Full Arms / Half Legs 450 (₹450.00)" at bounding box center [788, 575] width 398 height 20
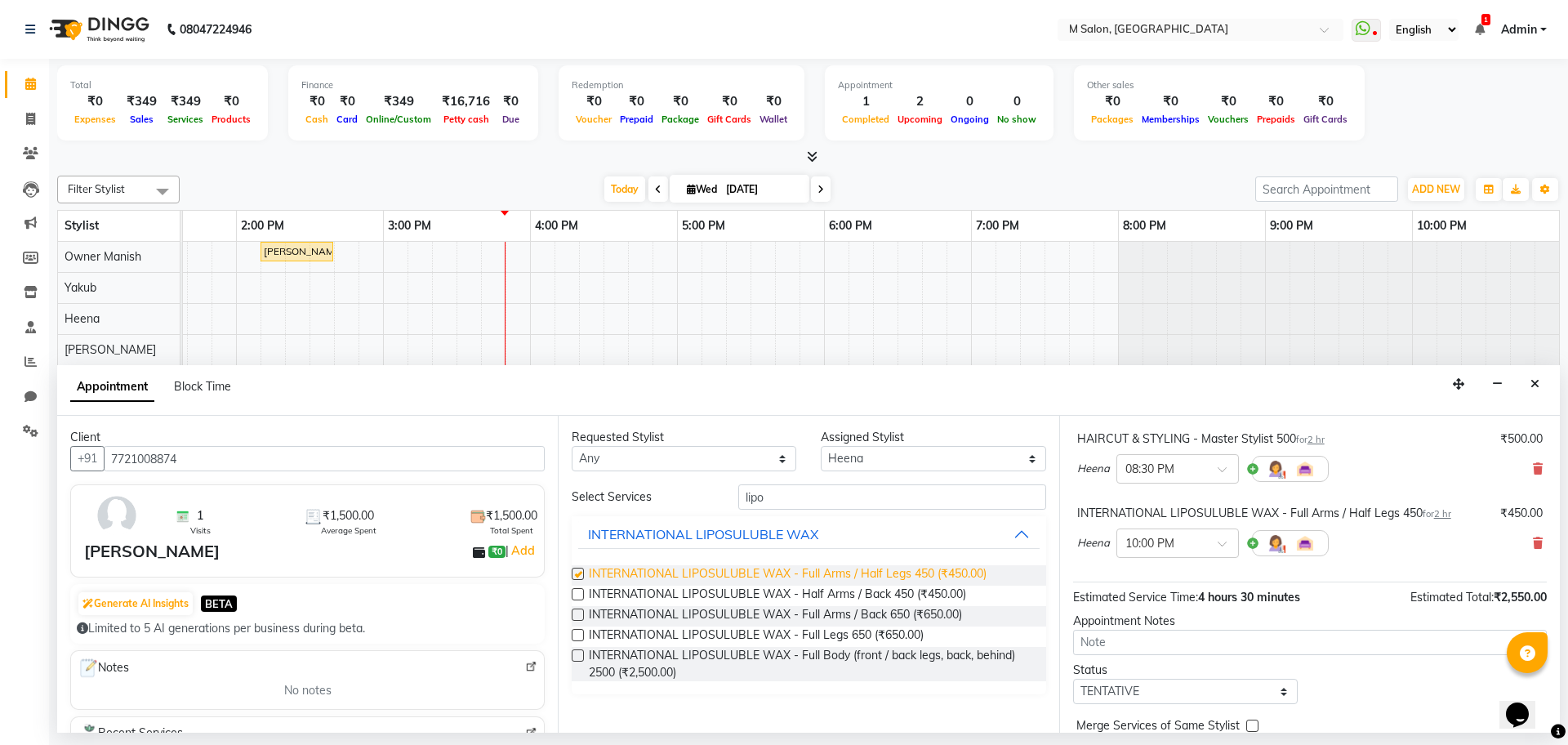
checkbox input "false"
click at [878, 459] on select "Select [PERSON_NAME] Owner [PERSON_NAME] Owner [PERSON_NAME] [PERSON_NAME] [PER…" at bounding box center [933, 459] width 224 height 26
select select "88050"
click at [821, 446] on select "Select [PERSON_NAME] Owner [PERSON_NAME] Owner [PERSON_NAME] [PERSON_NAME] [PER…" at bounding box center [933, 459] width 224 height 26
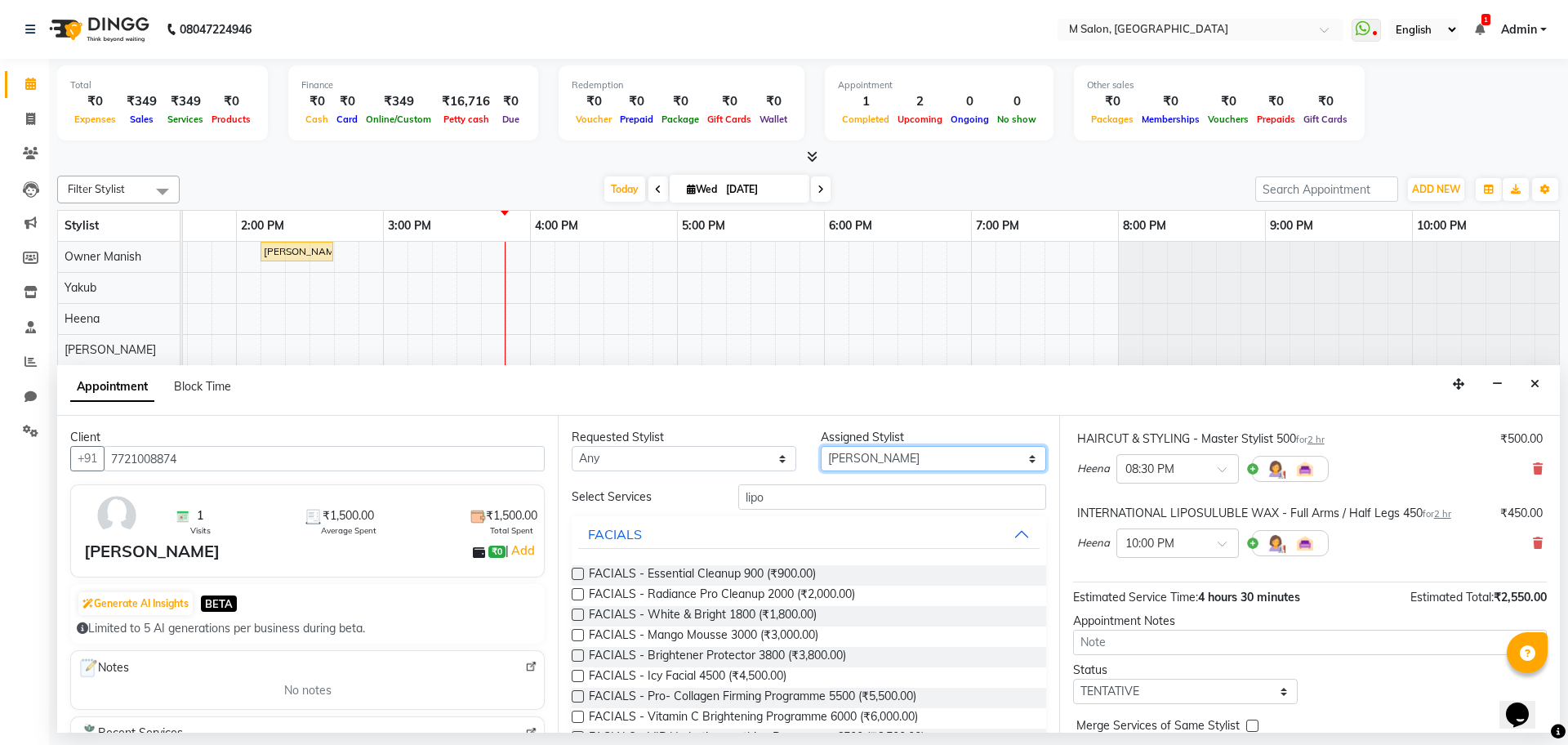
scroll to position [263, 0]
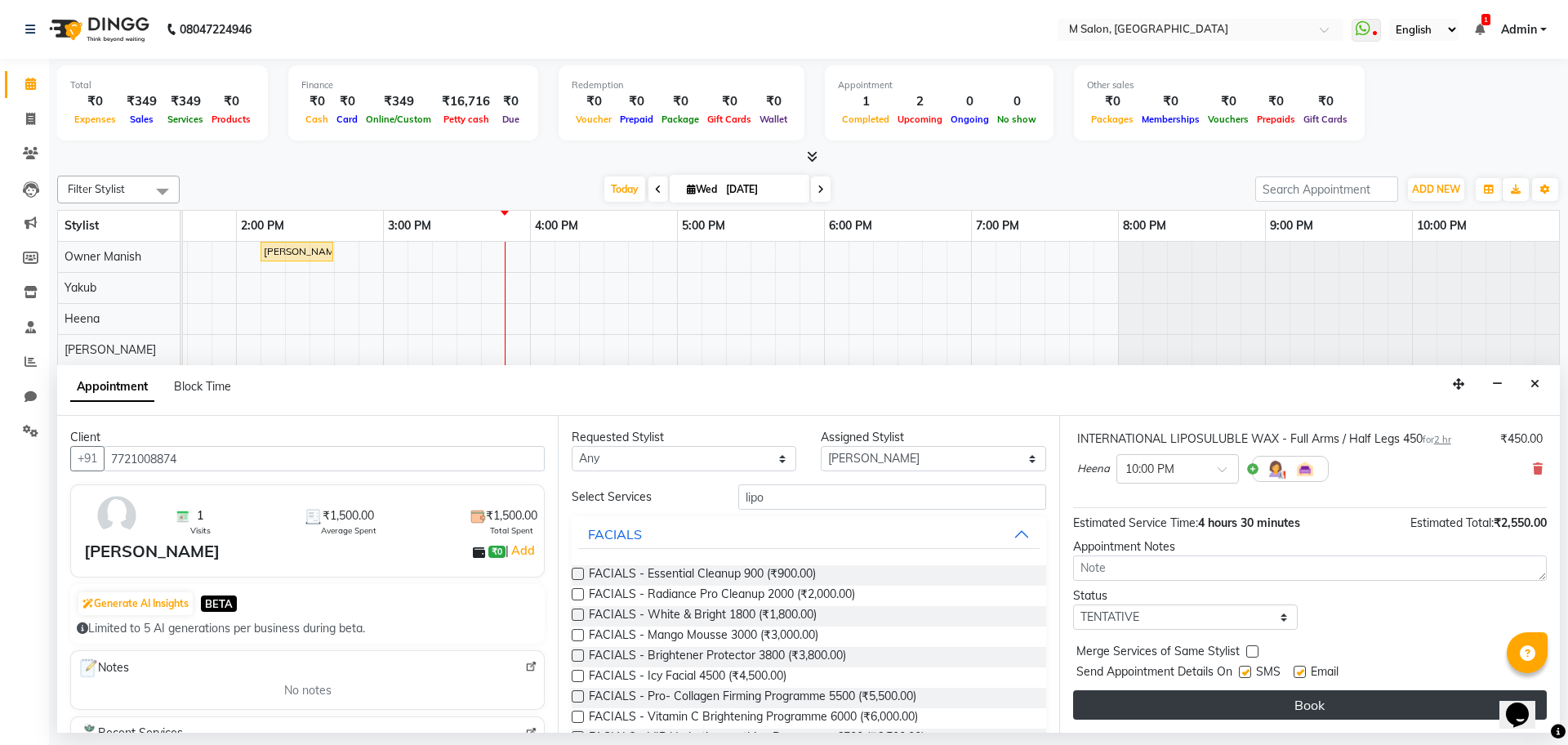
click at [1259, 696] on button "Book" at bounding box center [1311, 705] width 474 height 29
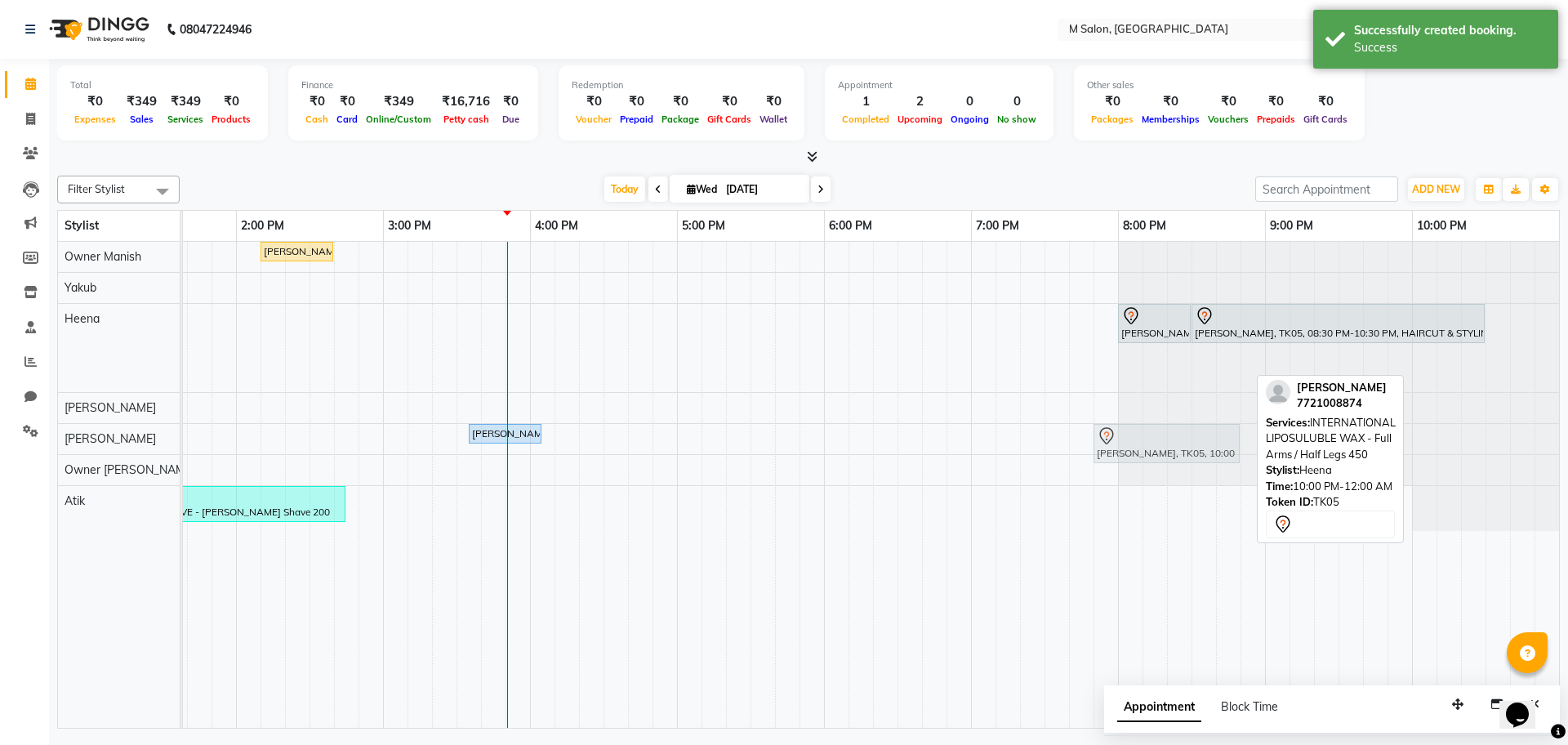
drag, startPoint x: 1432, startPoint y: 372, endPoint x: 1112, endPoint y: 438, distance: 326.7
click at [1112, 438] on tbody "[PERSON_NAME], TK01, 01:05 PM-01:35 PM, NANOSHINE LUXURY TREATMENT - Medium 900…" at bounding box center [604, 386] width 1912 height 289
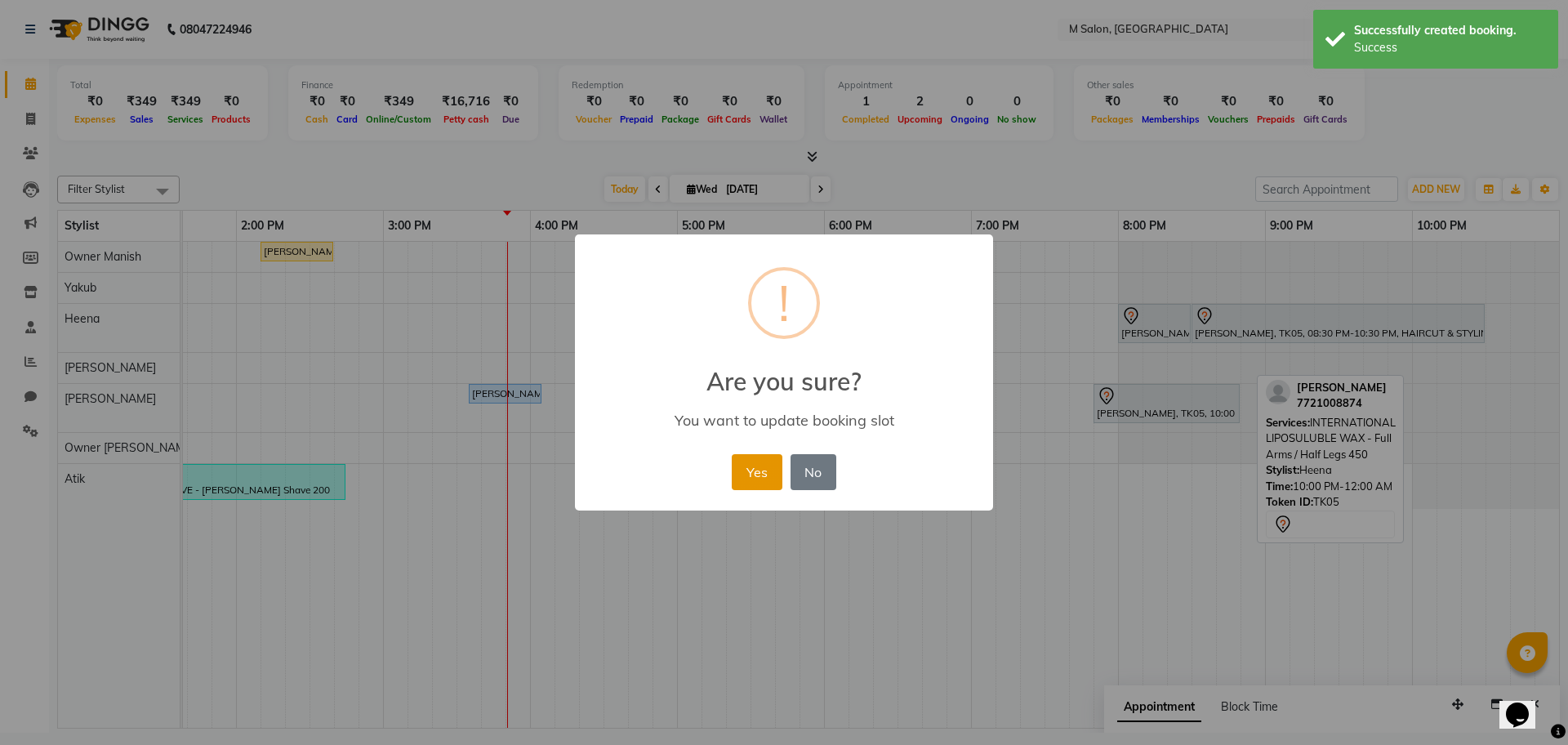
click at [756, 467] on button "Yes" at bounding box center [756, 472] width 49 height 36
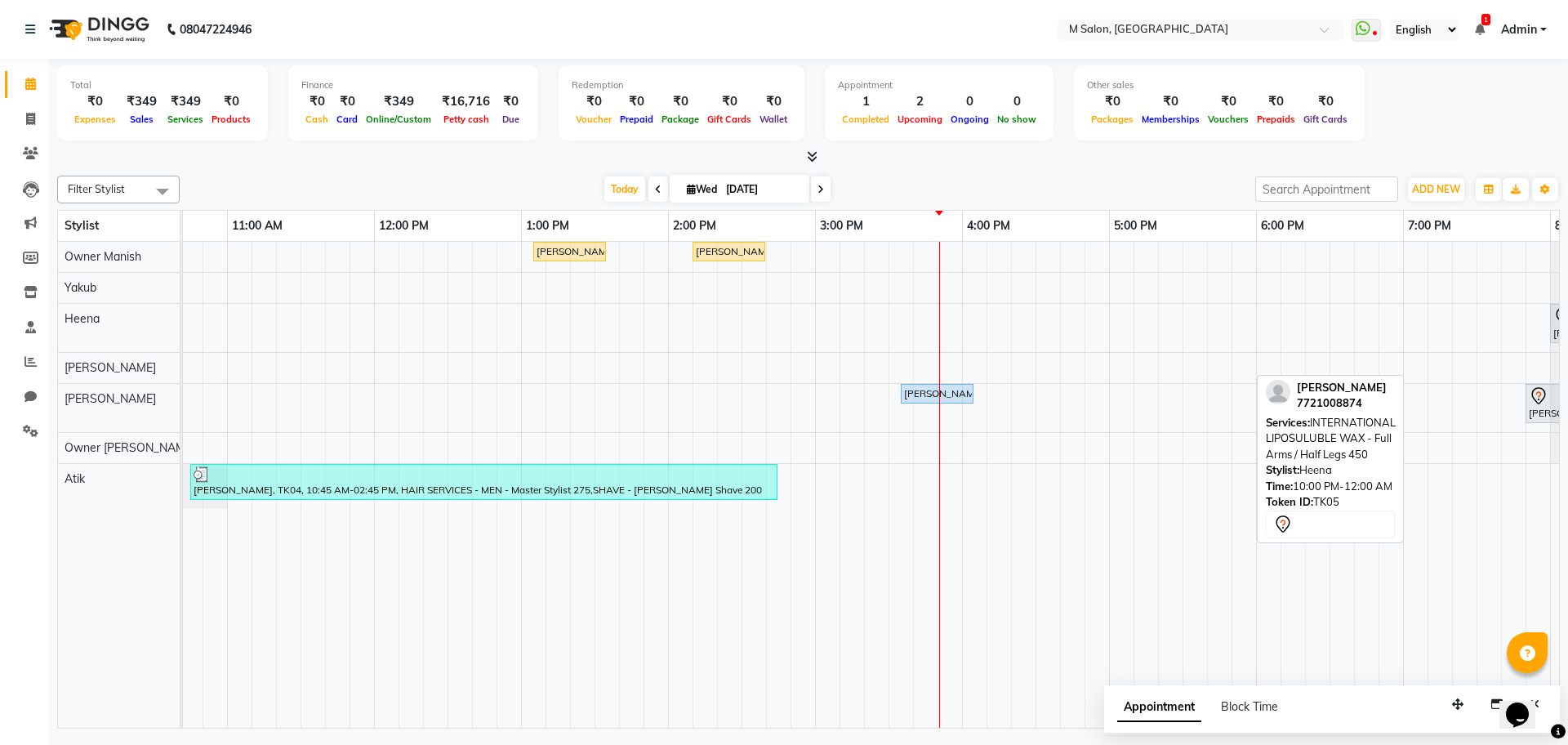
scroll to position [0, 109]
